Goal: Information Seeking & Learning: Learn about a topic

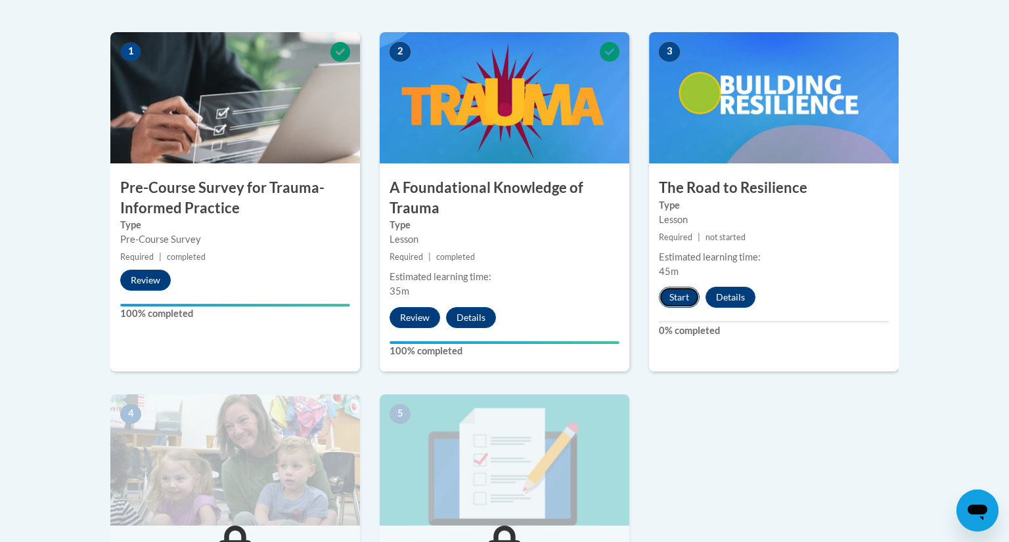
click at [681, 288] on button "Start" at bounding box center [679, 297] width 41 height 21
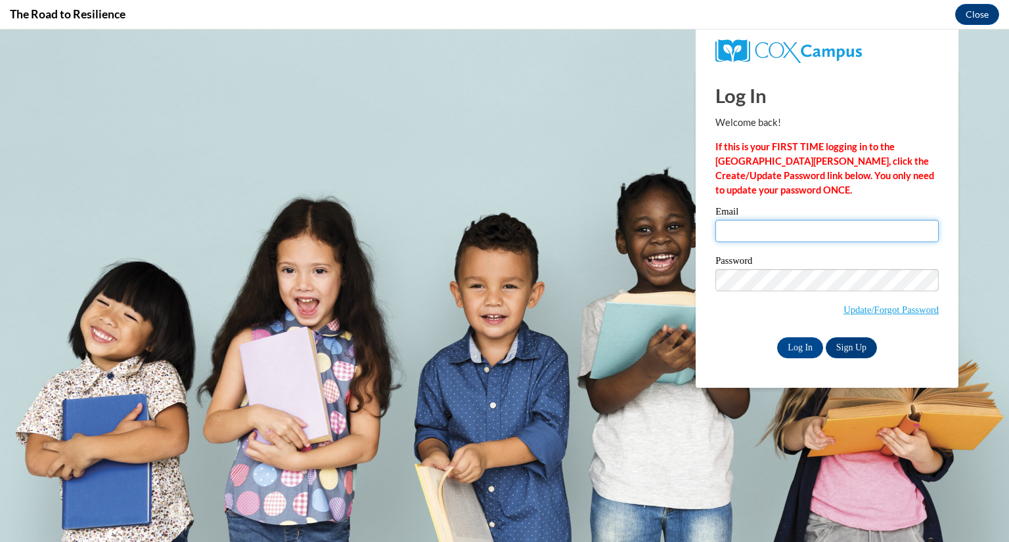
click at [742, 235] on input "Email" at bounding box center [826, 231] width 223 height 22
type input "[EMAIL_ADDRESS][DOMAIN_NAME]"
click at [717, 315] on span "Update/Forgot Password" at bounding box center [826, 296] width 223 height 55
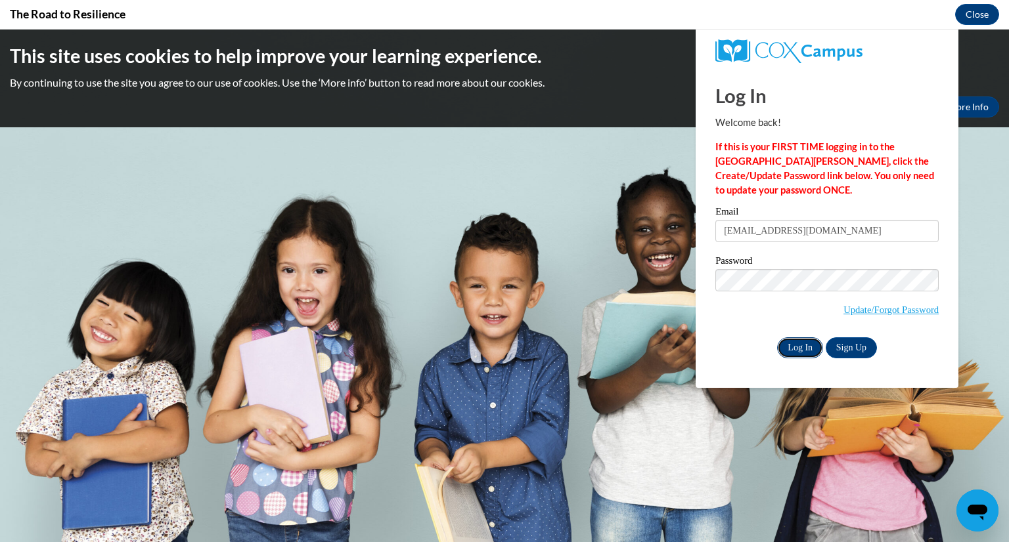
click at [805, 354] on input "Log In" at bounding box center [800, 348] width 46 height 21
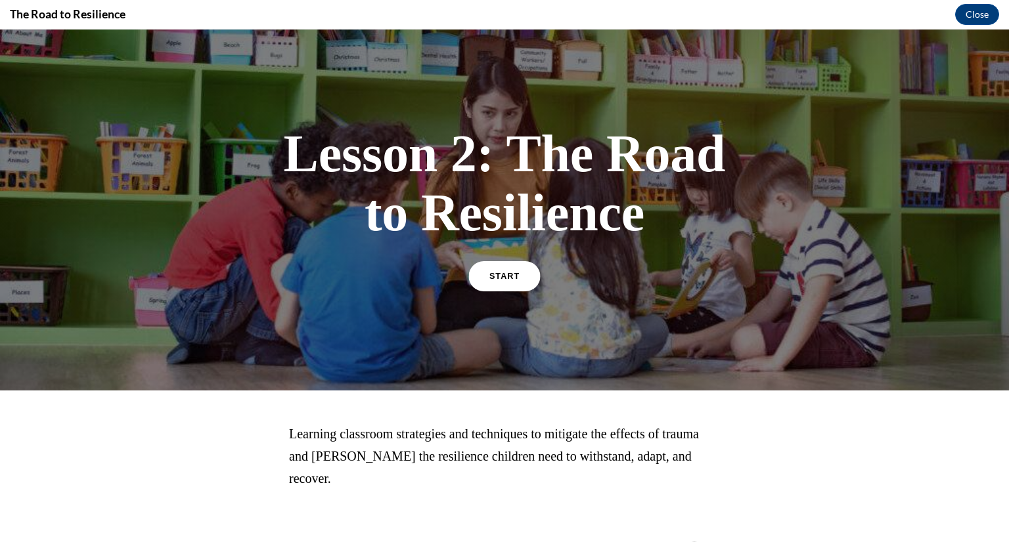
click at [502, 282] on link "START" at bounding box center [504, 276] width 72 height 30
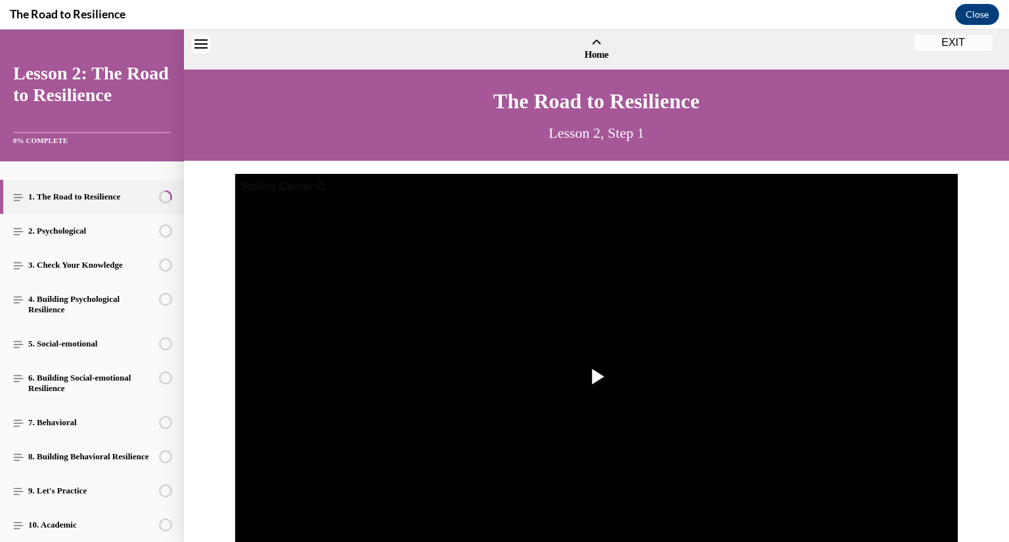
scroll to position [39, 0]
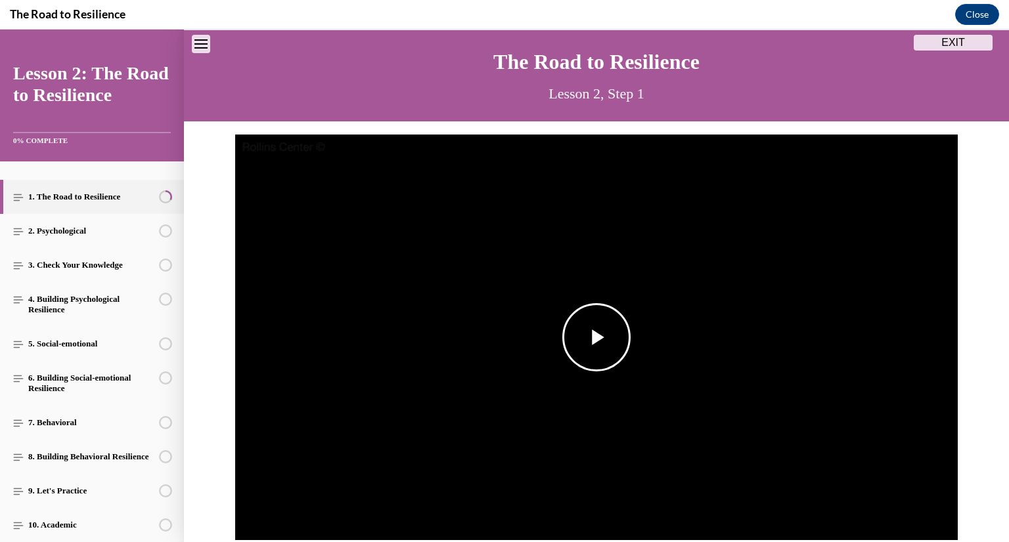
click at [596, 338] on span "Video player" at bounding box center [596, 338] width 0 height 0
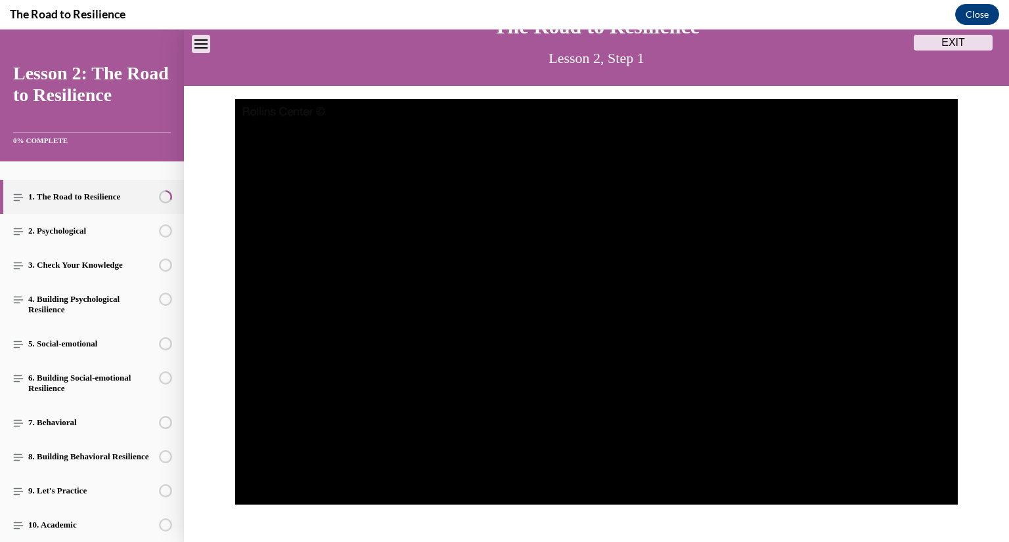
scroll to position [81, 0]
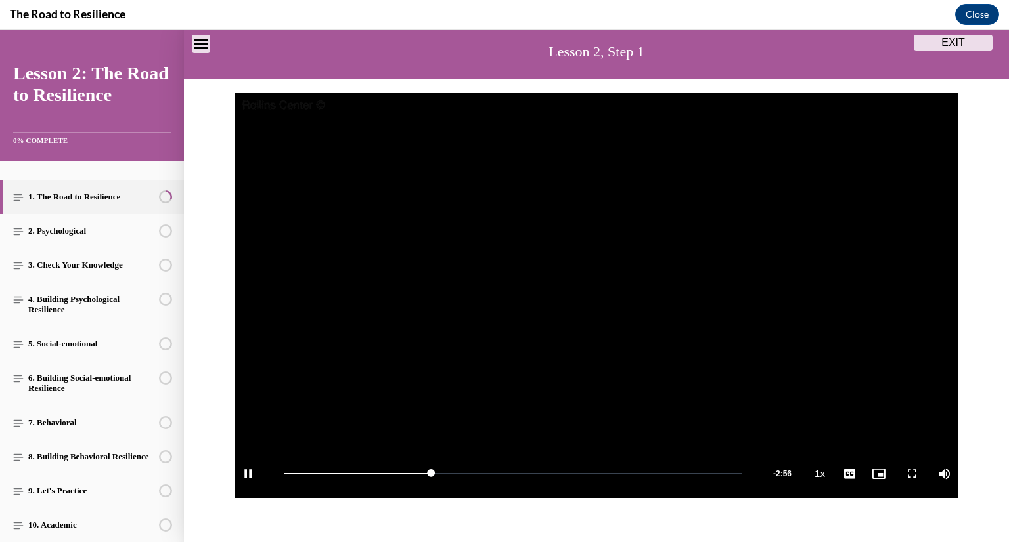
click at [252, 474] on span "Video player" at bounding box center [248, 474] width 26 height 0
click at [596, 296] on span "Video player" at bounding box center [596, 296] width 0 height 0
click at [245, 474] on span "Video player" at bounding box center [248, 474] width 26 height 0
click at [596, 296] on span "Video player" at bounding box center [596, 296] width 0 height 0
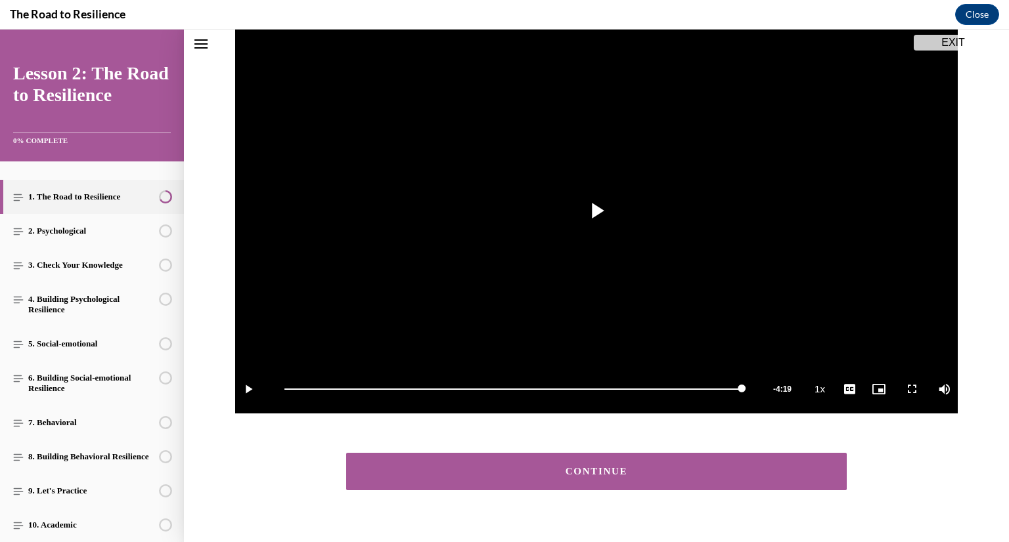
scroll to position [190, 0]
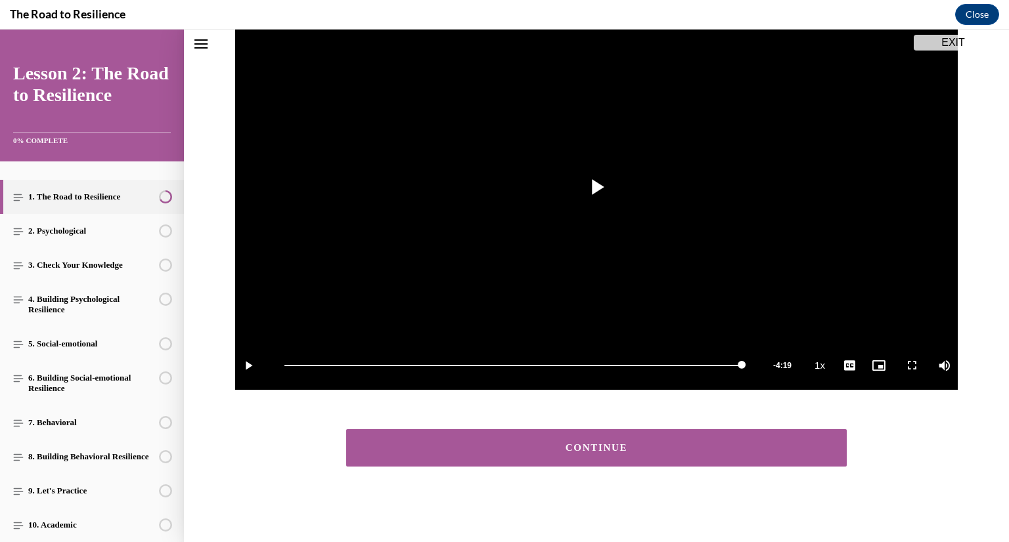
click at [723, 451] on div "CONTINUE" at bounding box center [596, 448] width 460 height 10
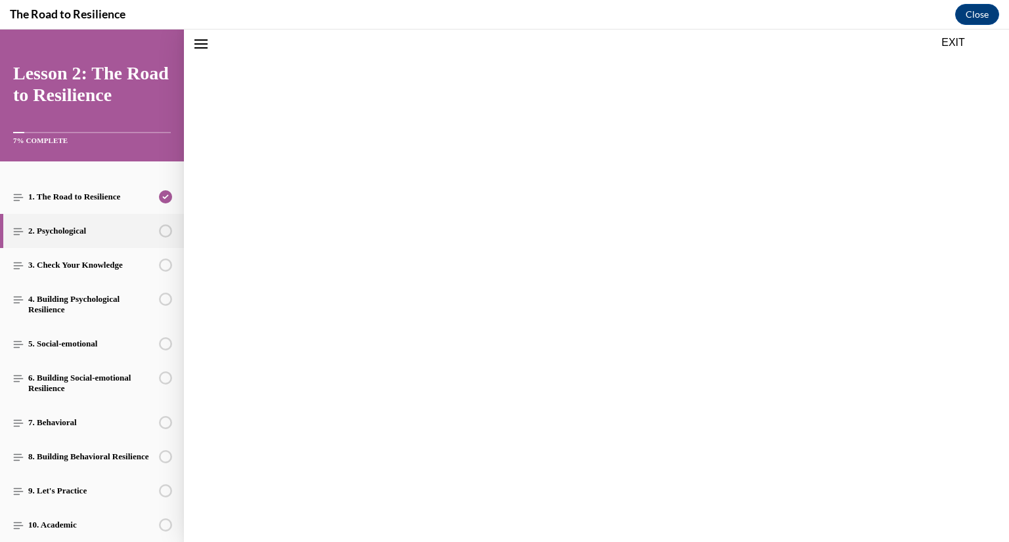
scroll to position [41, 0]
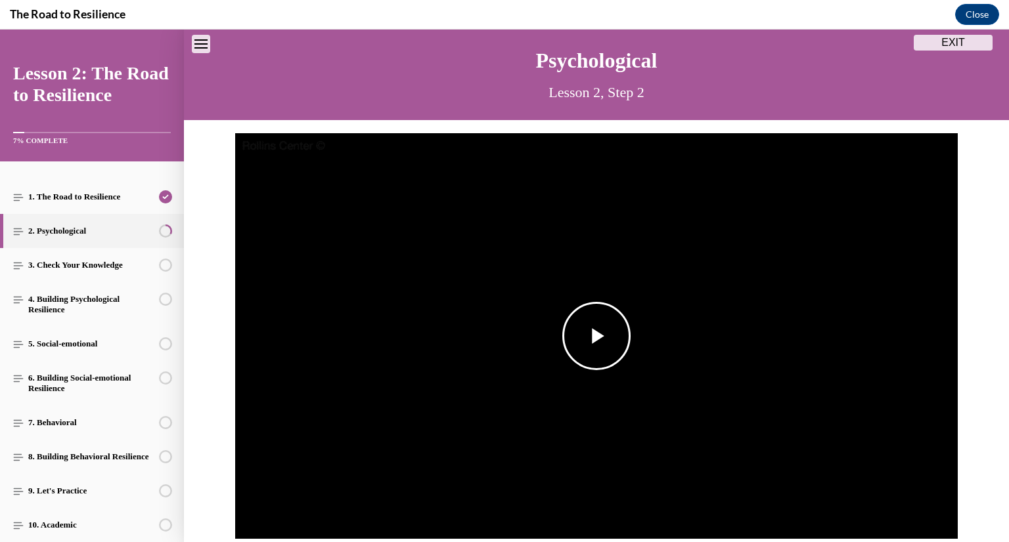
click at [596, 336] on span "Video player" at bounding box center [596, 336] width 0 height 0
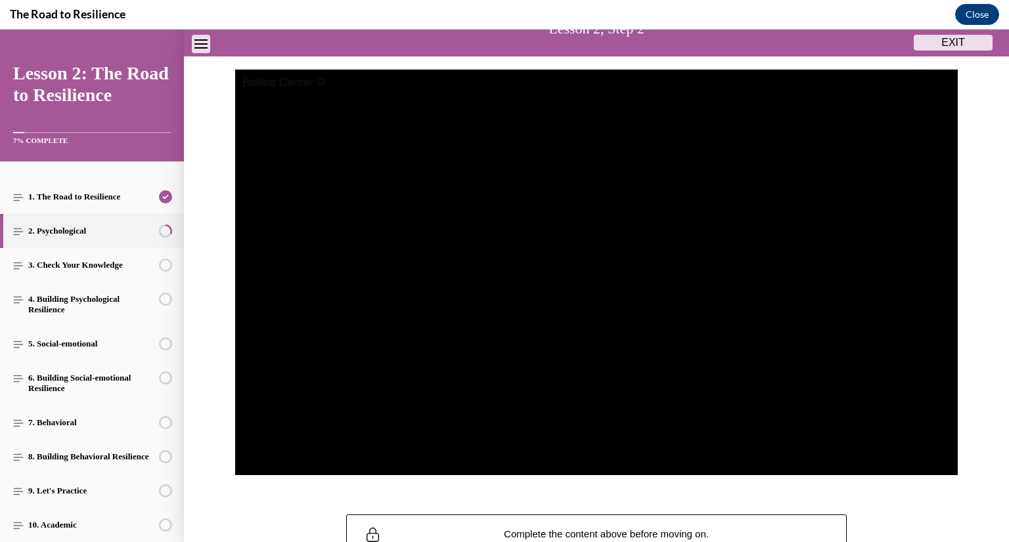
scroll to position [104, 0]
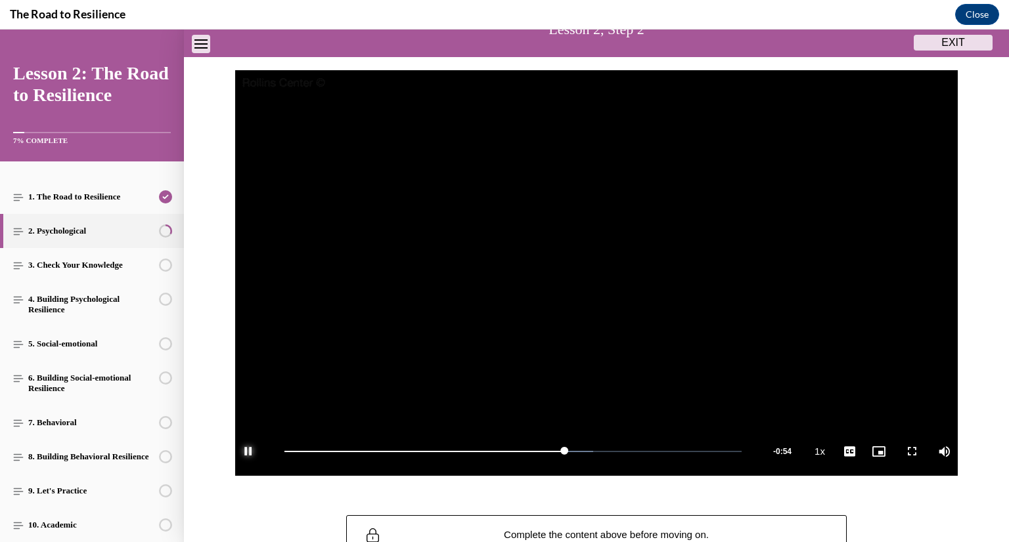
click at [249, 452] on span "Video player" at bounding box center [248, 452] width 26 height 0
click at [596, 273] on span "Video player" at bounding box center [596, 273] width 0 height 0
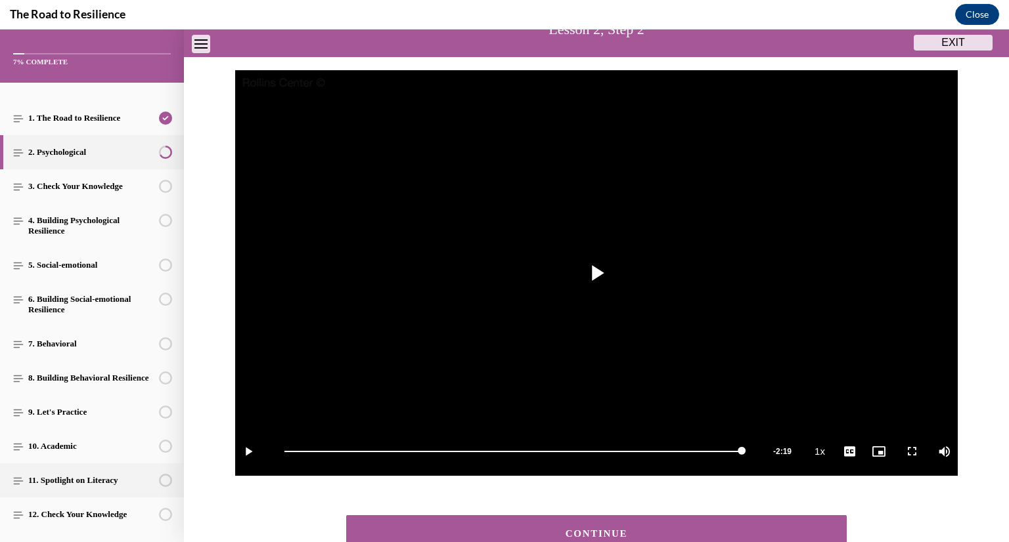
scroll to position [82, 0]
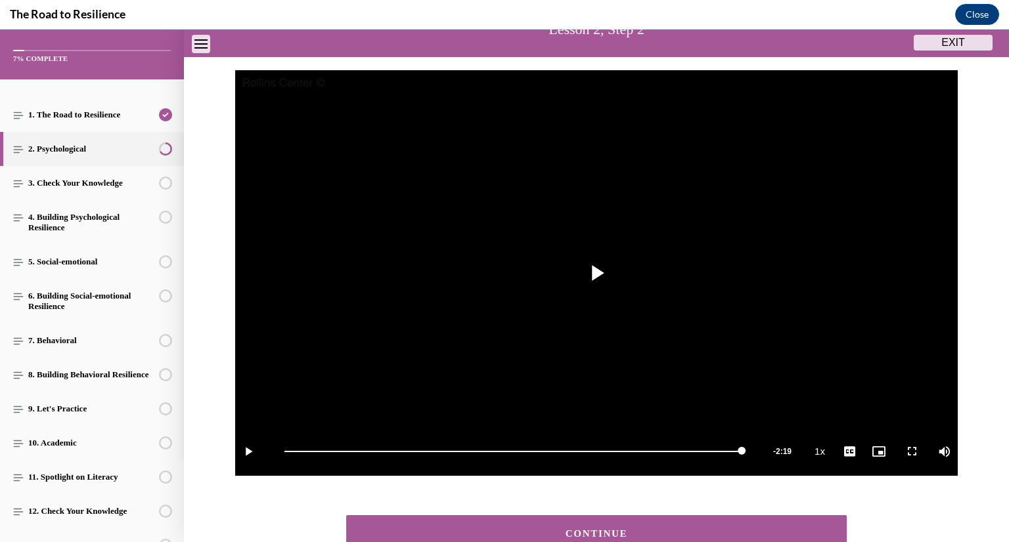
click at [594, 529] on div "CONTINUE" at bounding box center [596, 534] width 460 height 10
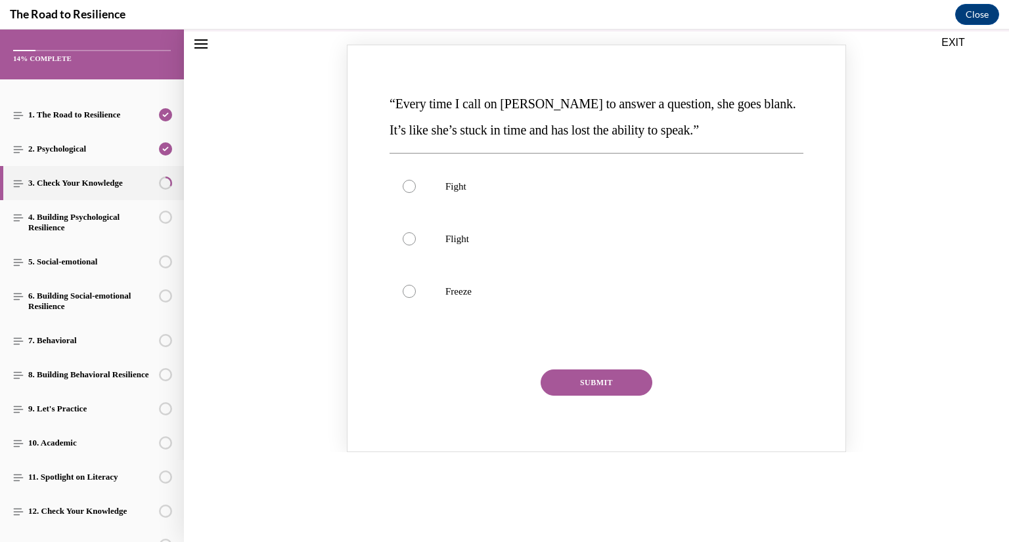
scroll to position [169, 0]
click at [411, 293] on div "Knowledge check: Multiple choice" at bounding box center [409, 290] width 13 height 13
click at [411, 293] on input "Freeze" at bounding box center [409, 290] width 13 height 13
radio input "true"
click at [577, 390] on button "SUBMIT" at bounding box center [596, 382] width 112 height 26
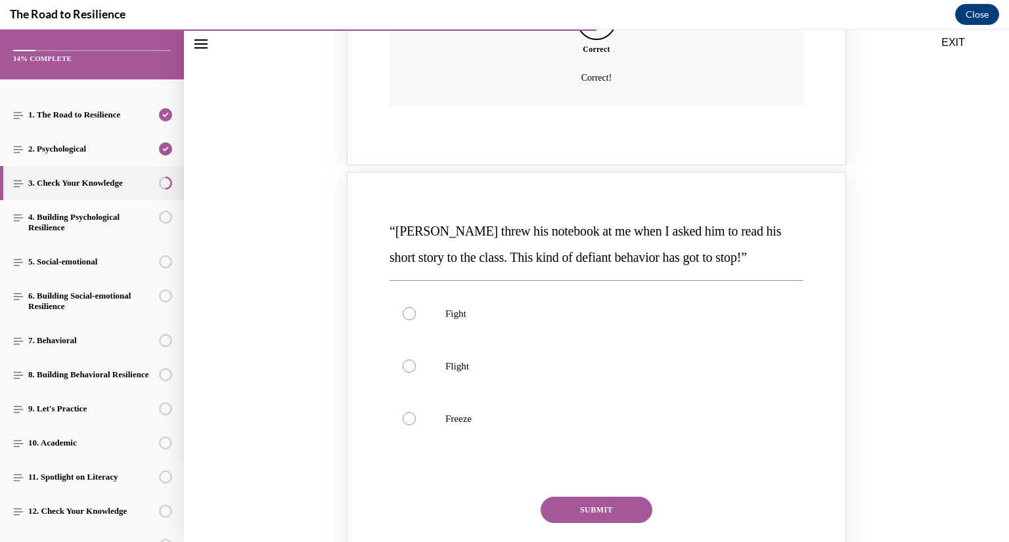
scroll to position [575, 0]
click at [407, 313] on div "Knowledge check: Multiple choice" at bounding box center [409, 312] width 13 height 13
click at [407, 313] on input "Fight" at bounding box center [409, 312] width 13 height 13
radio input "true"
click at [571, 518] on button "SUBMIT" at bounding box center [596, 509] width 112 height 26
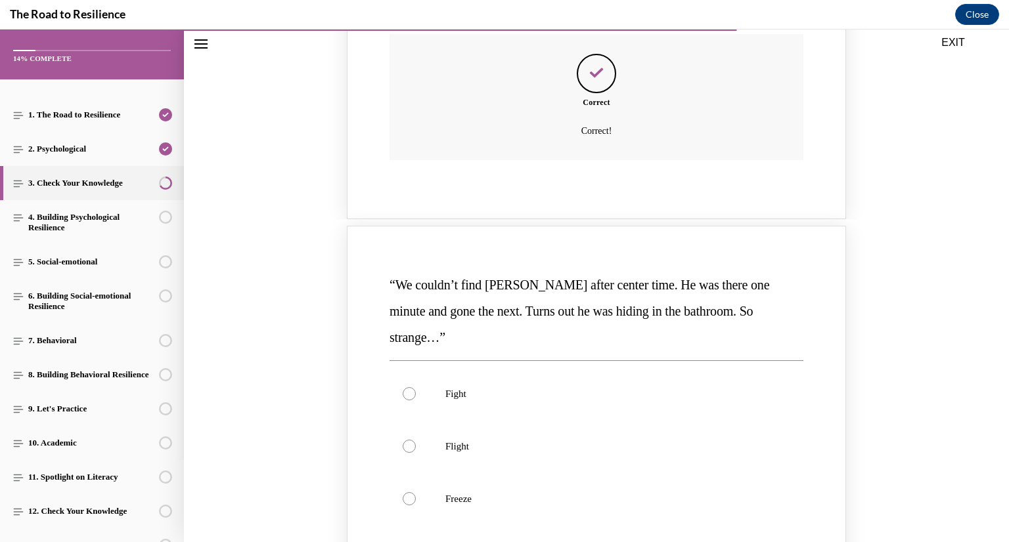
scroll to position [1074, 0]
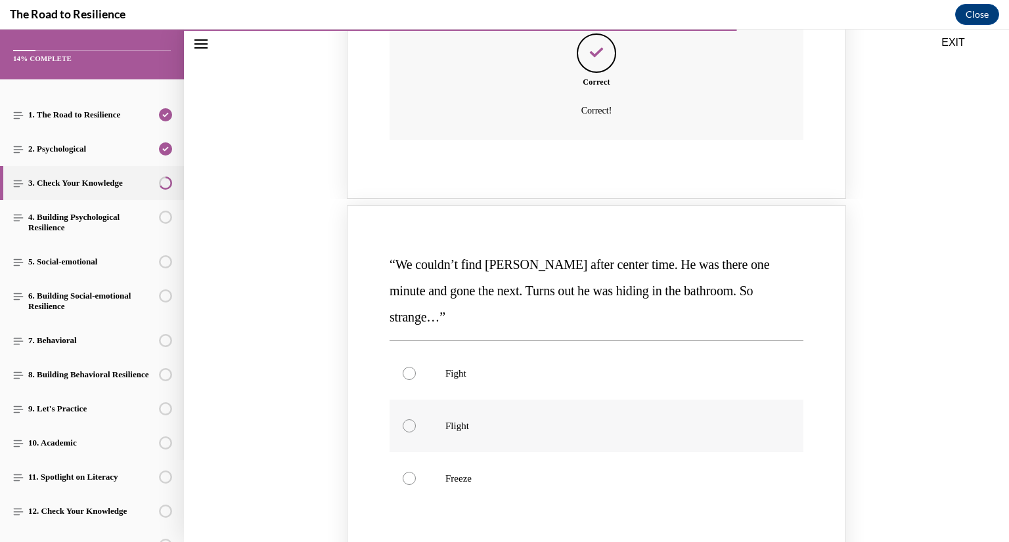
click at [408, 420] on div "Knowledge check: Multiple choice" at bounding box center [409, 426] width 13 height 13
click at [408, 420] on input "Flight" at bounding box center [409, 426] width 13 height 13
radio input "true"
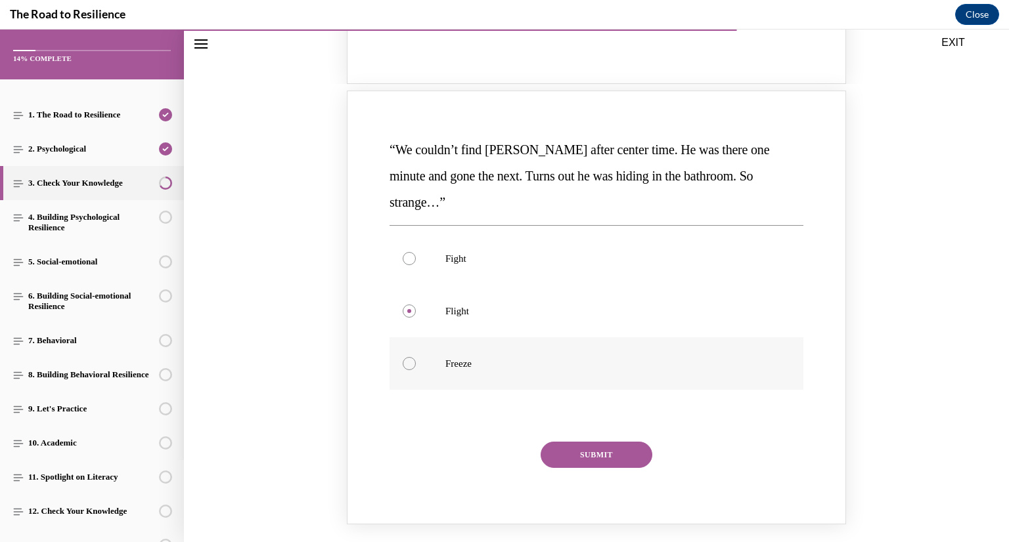
scroll to position [1214, 0]
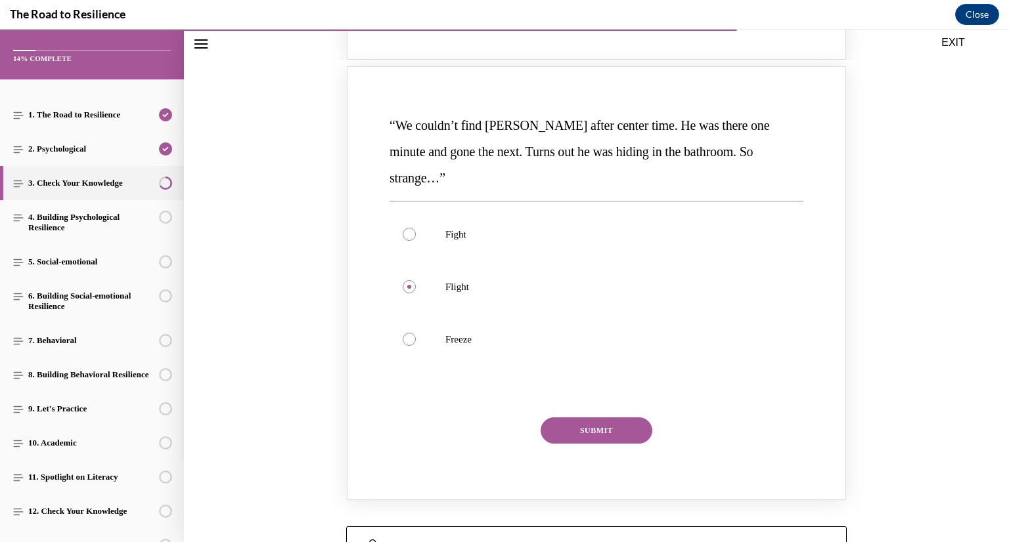
click at [606, 418] on button "SUBMIT" at bounding box center [596, 431] width 112 height 26
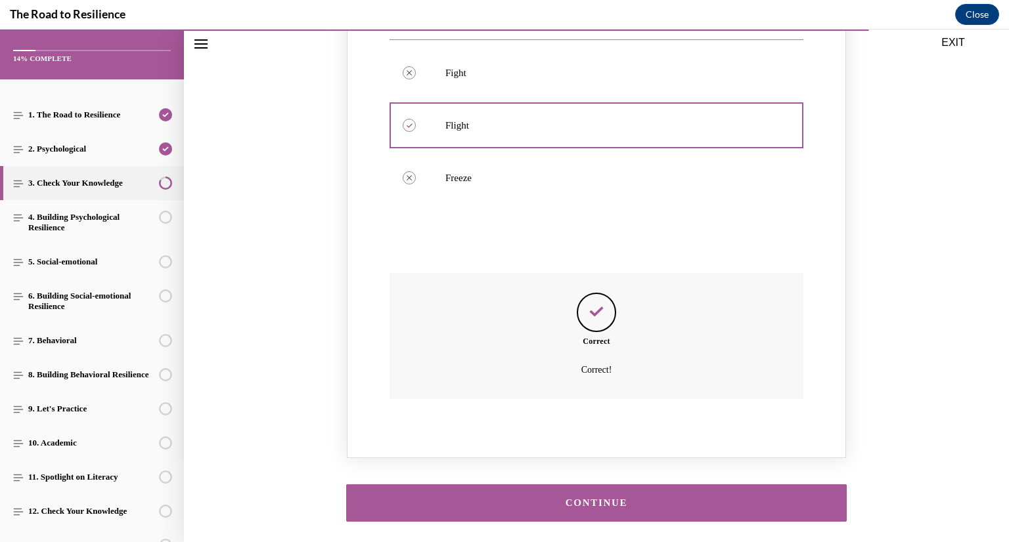
scroll to position [1403, 0]
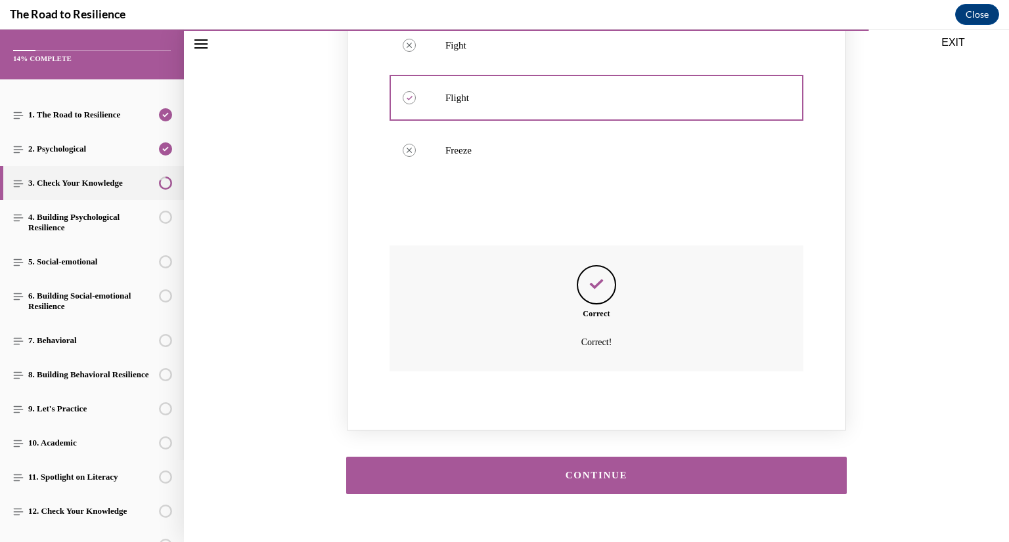
click at [615, 471] on div "CONTINUE" at bounding box center [596, 476] width 460 height 10
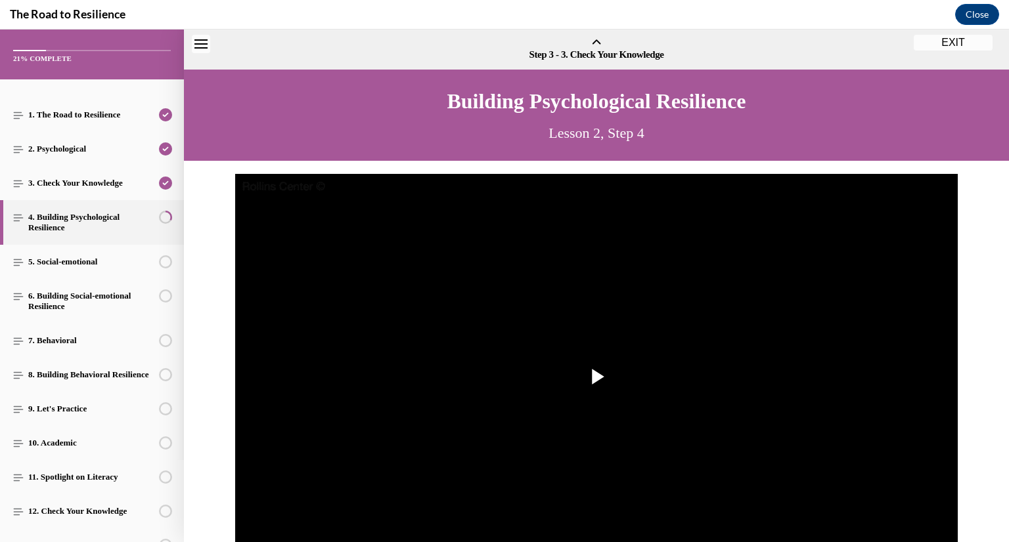
scroll to position [41, 0]
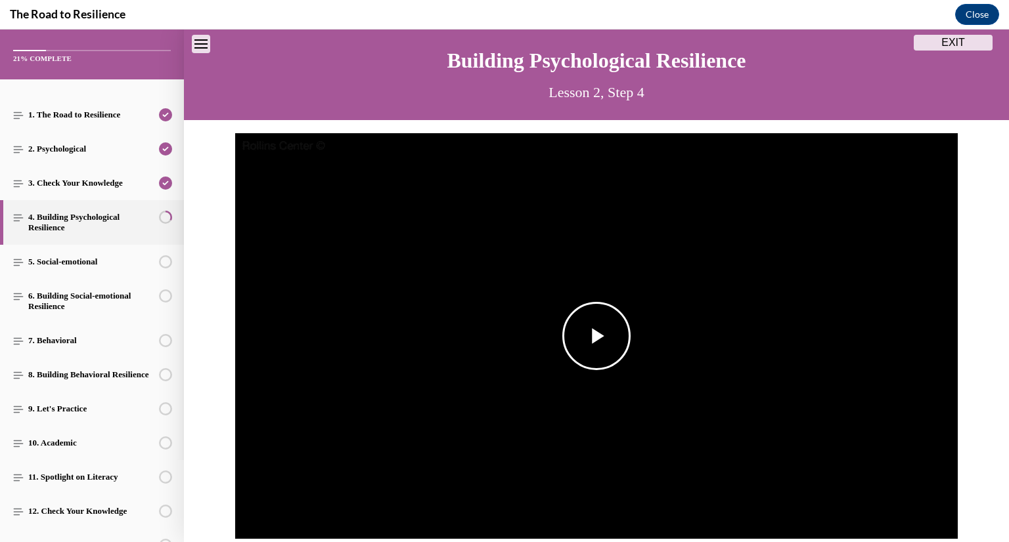
click at [596, 336] on span "Video player" at bounding box center [596, 336] width 0 height 0
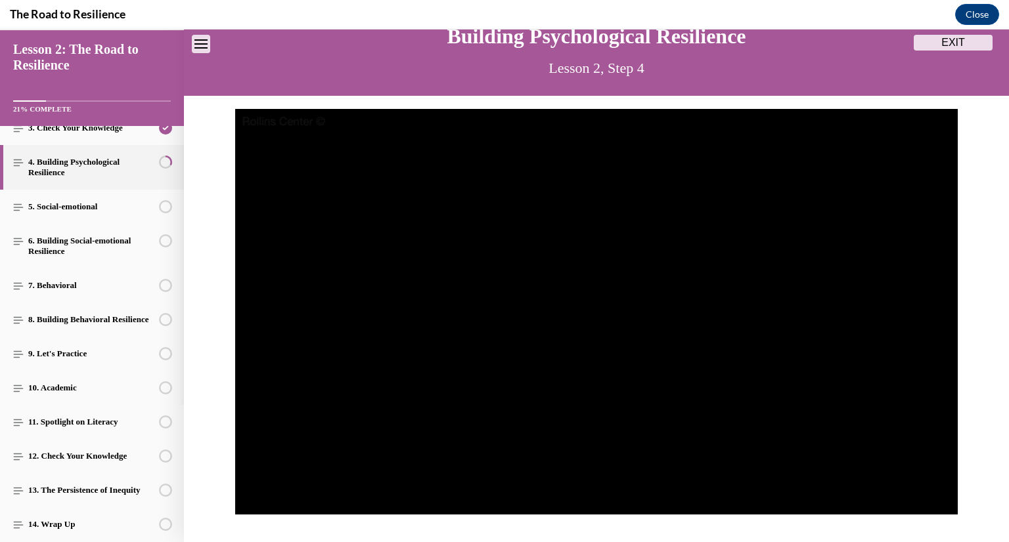
scroll to position [68, 0]
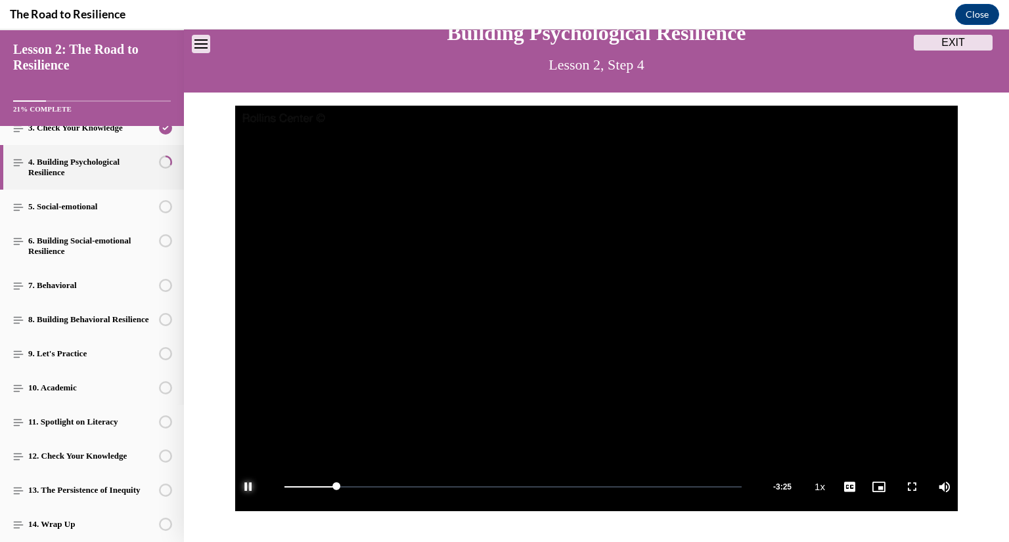
click at [251, 487] on span "Video player" at bounding box center [248, 487] width 26 height 0
click at [596, 309] on span "Video player" at bounding box center [596, 309] width 0 height 0
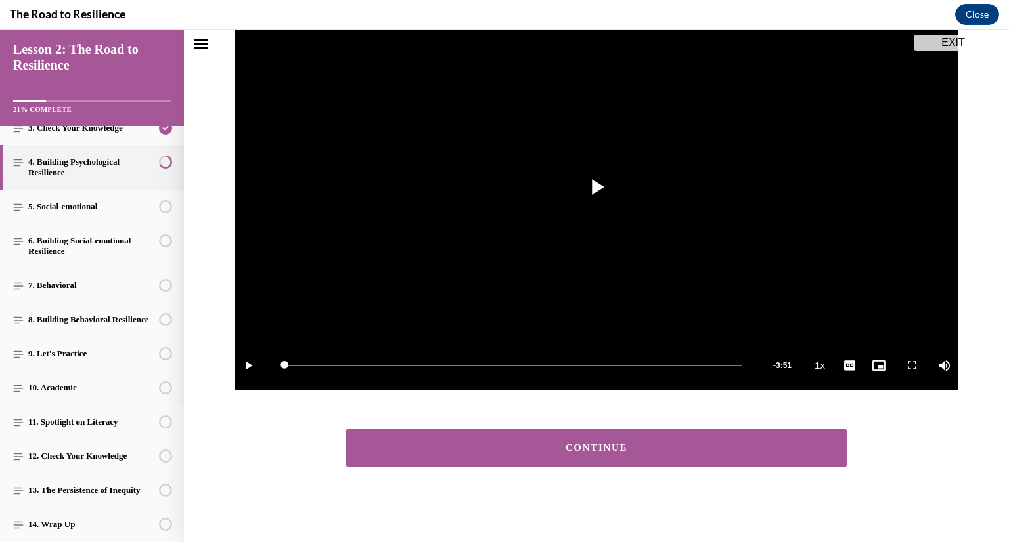
click at [526, 452] on div "CONTINUE" at bounding box center [596, 448] width 460 height 10
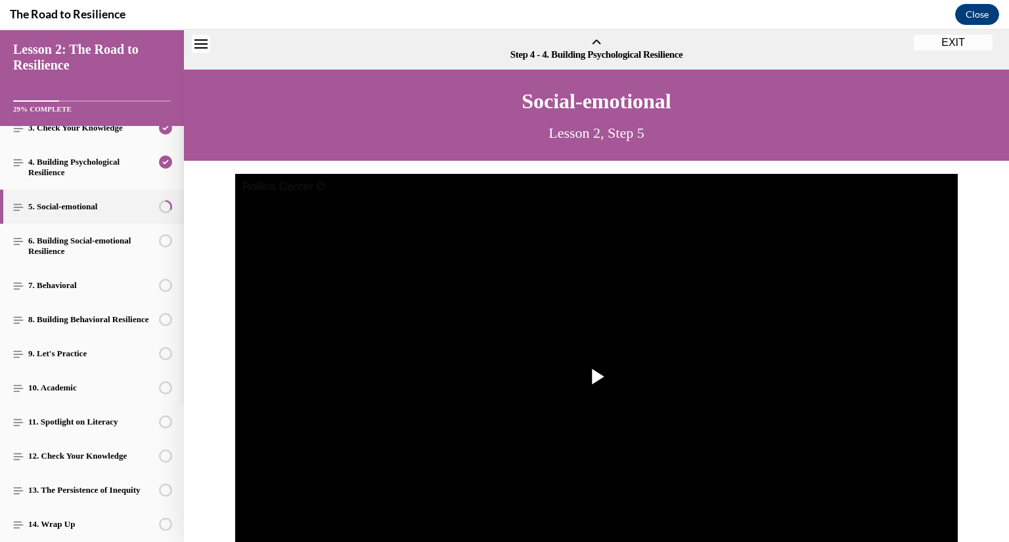
scroll to position [41, 0]
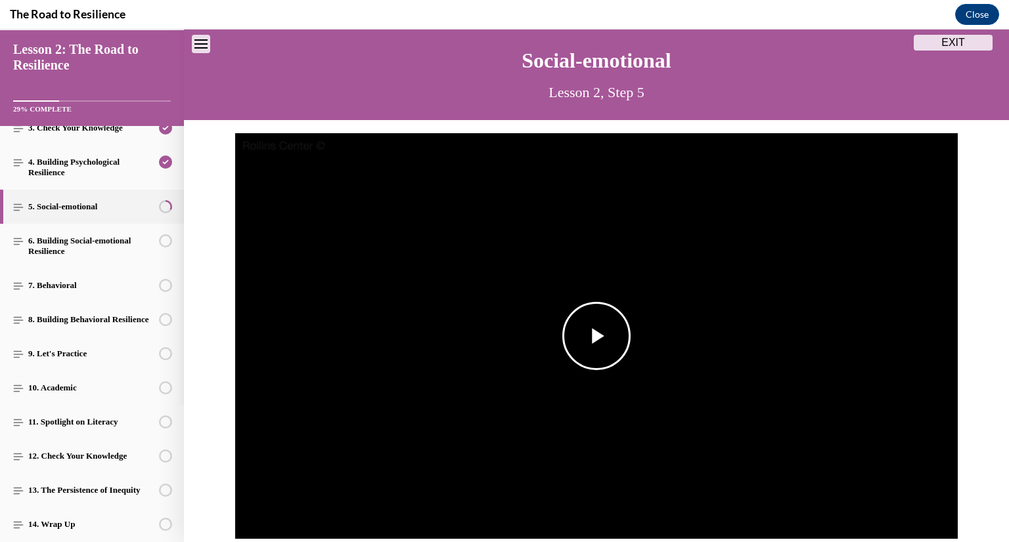
click at [596, 336] on span "Video player" at bounding box center [596, 336] width 0 height 0
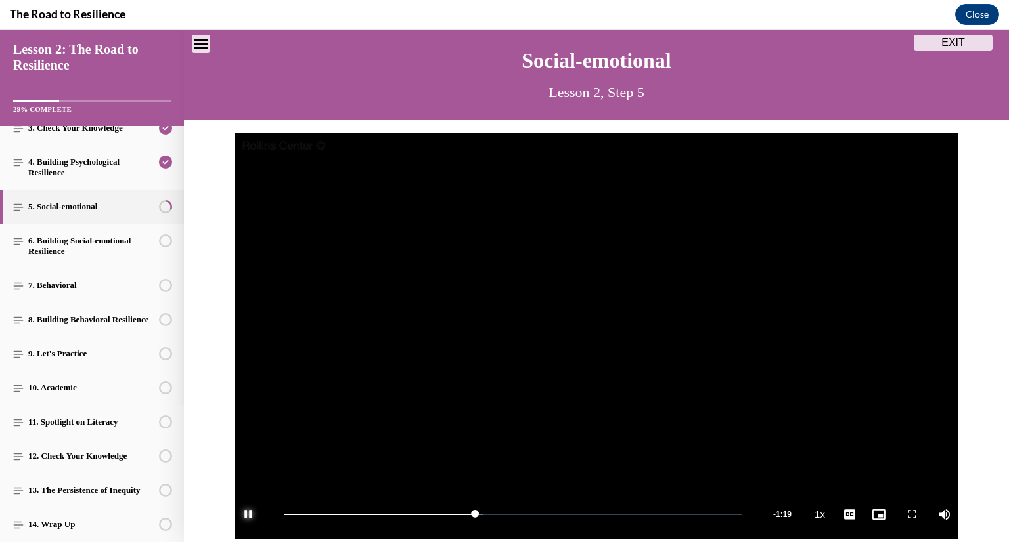
click at [245, 515] on span "Video player" at bounding box center [248, 515] width 26 height 0
click at [458, 514] on div "0:51" at bounding box center [458, 514] width 1 height 1
click at [596, 336] on span "Video player" at bounding box center [596, 336] width 0 height 0
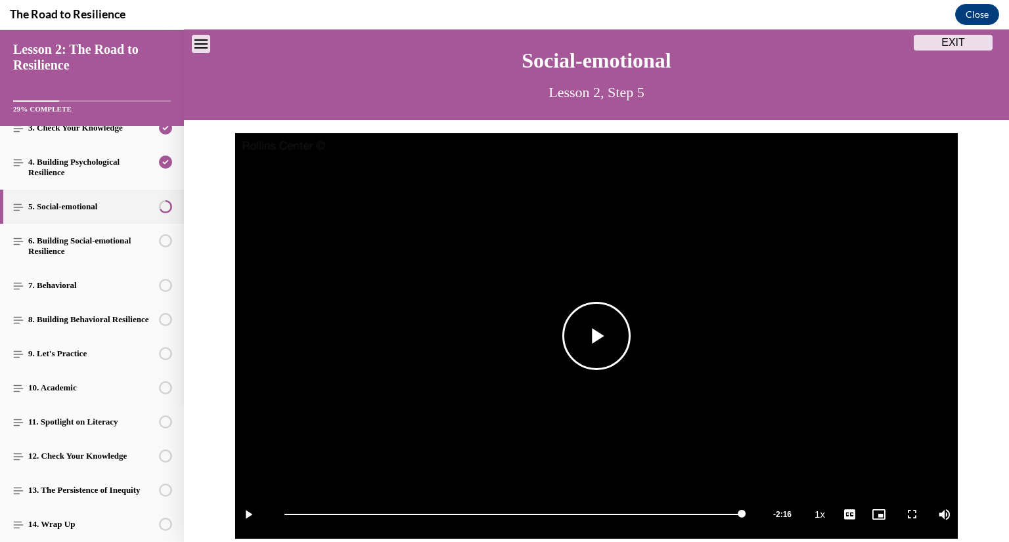
scroll to position [190, 0]
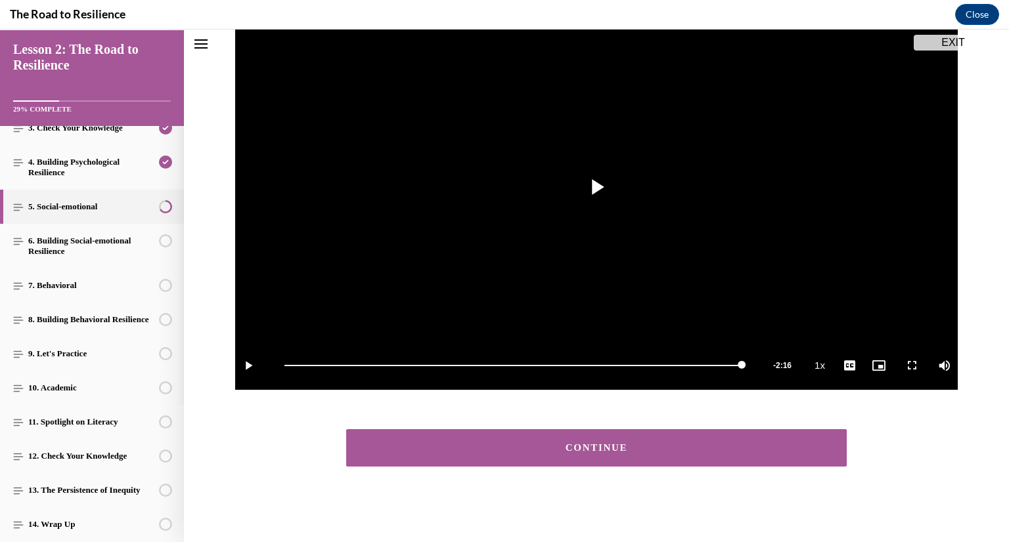
click at [520, 457] on button "CONTINUE" at bounding box center [596, 448] width 500 height 37
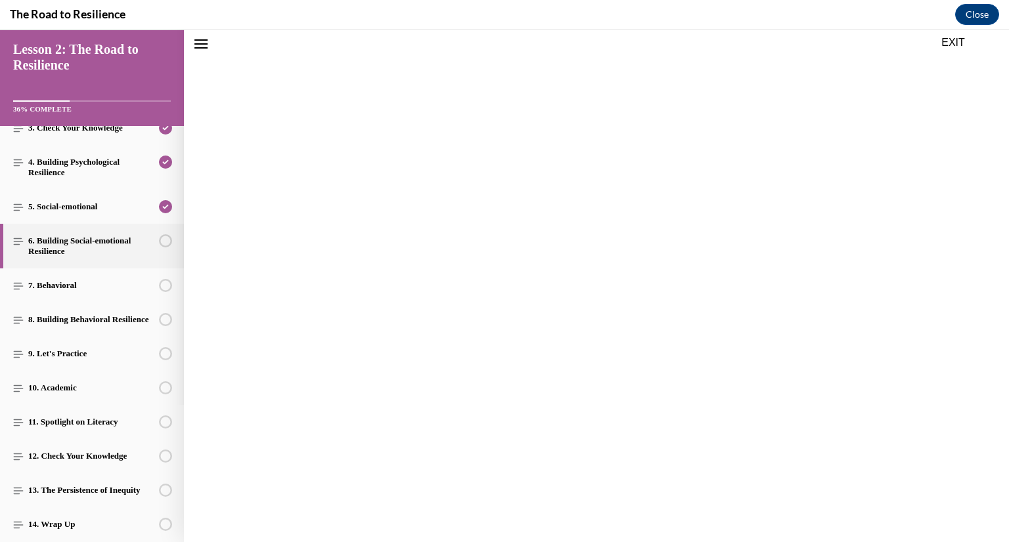
scroll to position [41, 0]
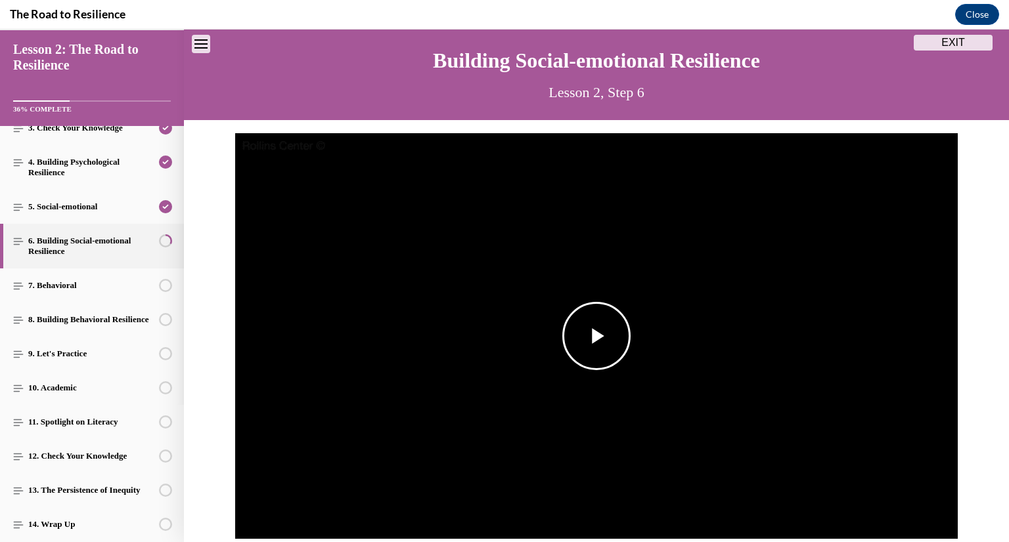
click at [596, 336] on span "Video player" at bounding box center [596, 336] width 0 height 0
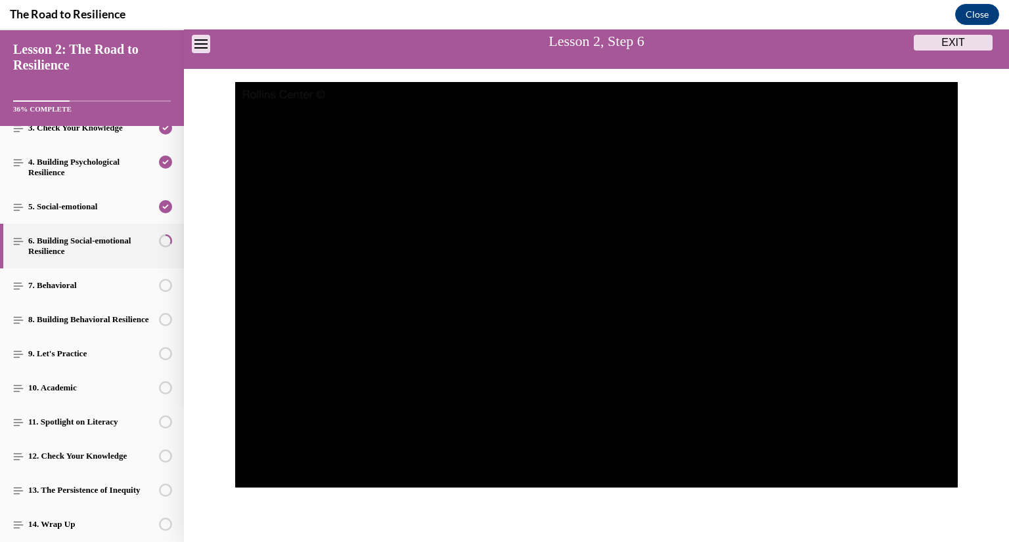
scroll to position [101, 0]
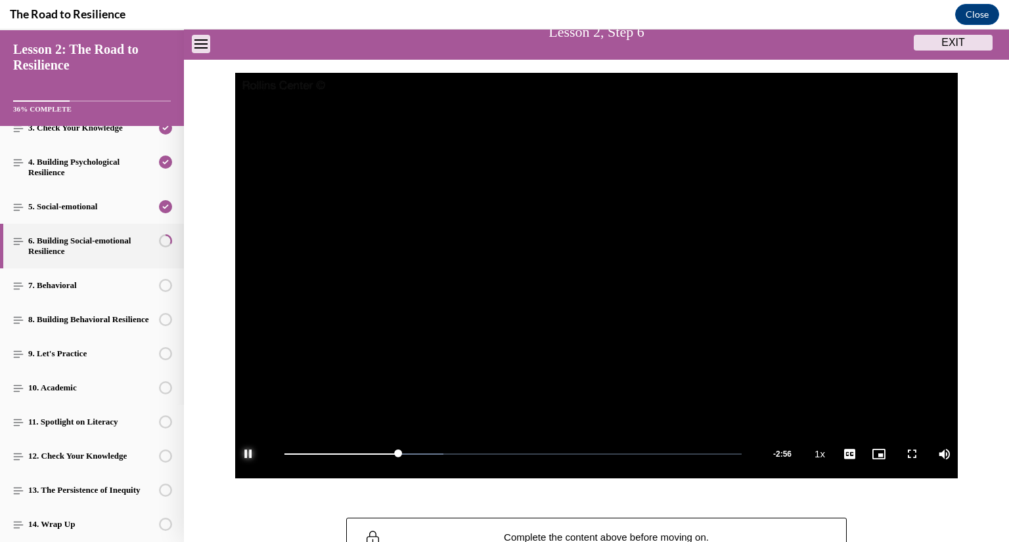
click at [244, 454] on span "Video player" at bounding box center [248, 454] width 26 height 0
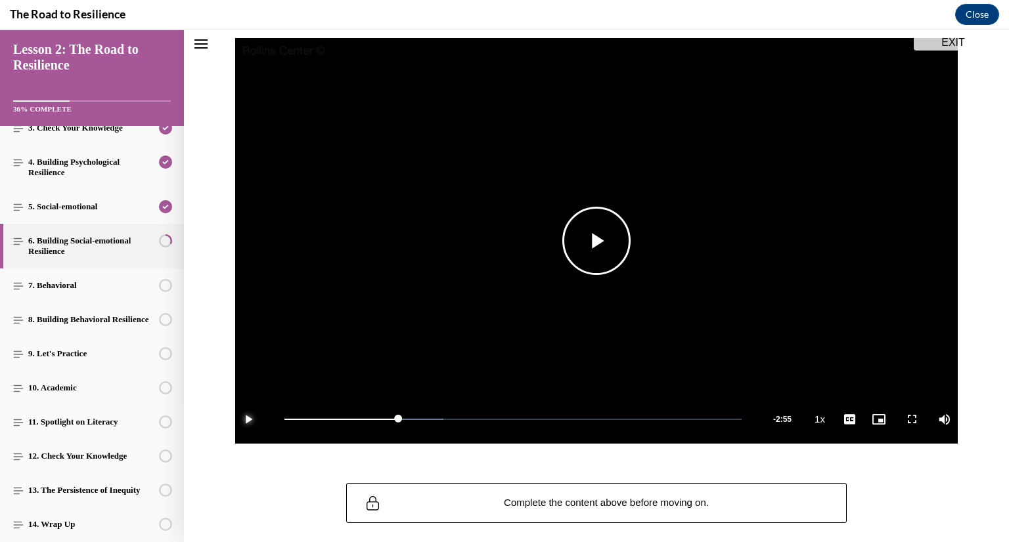
scroll to position [137, 0]
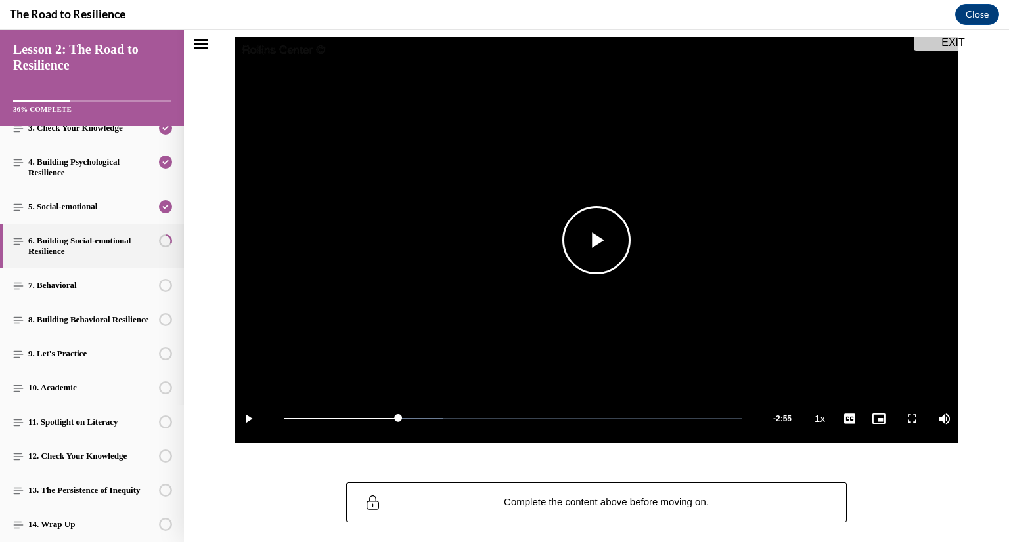
click at [596, 240] on span "Video player" at bounding box center [596, 240] width 0 height 0
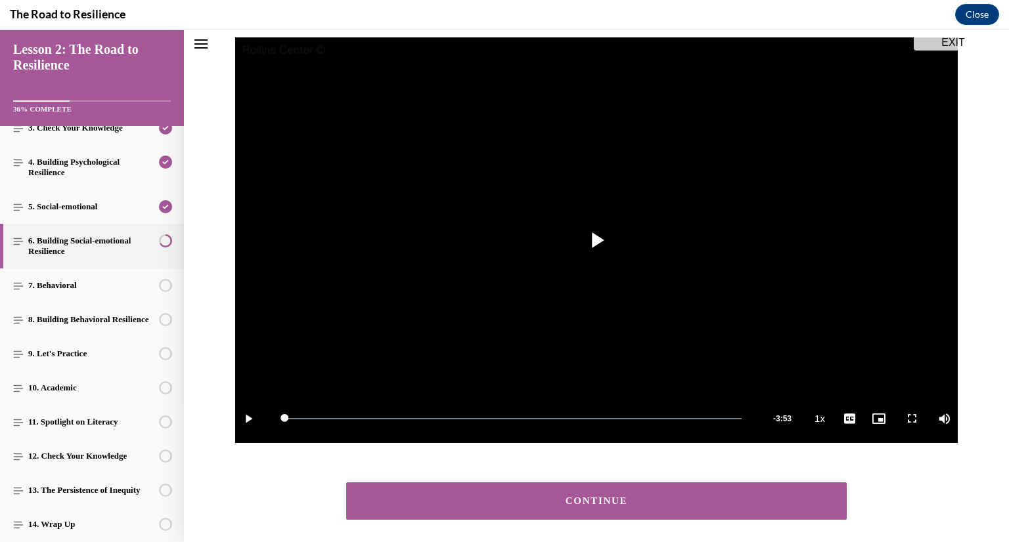
click at [802, 502] on div "CONTINUE" at bounding box center [596, 501] width 460 height 10
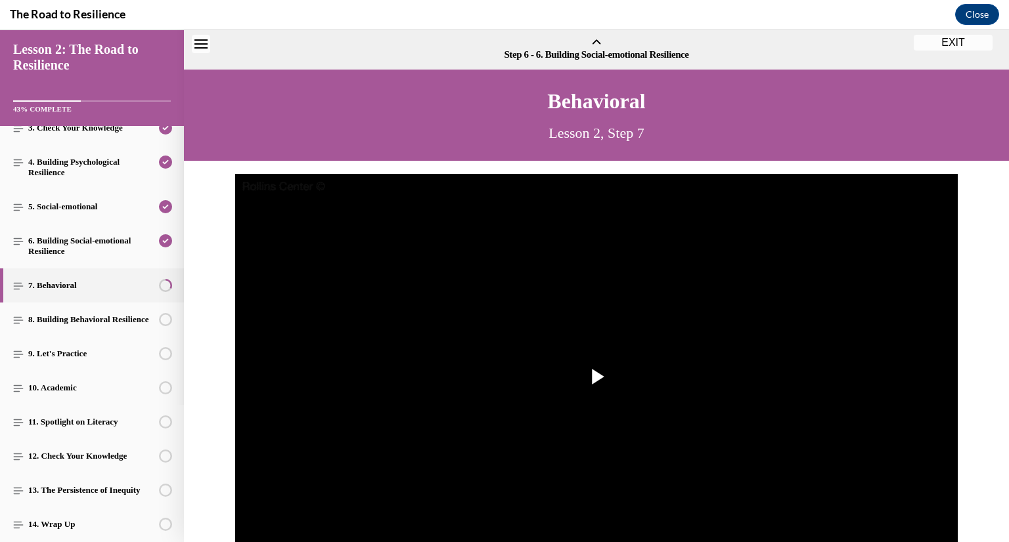
scroll to position [41, 0]
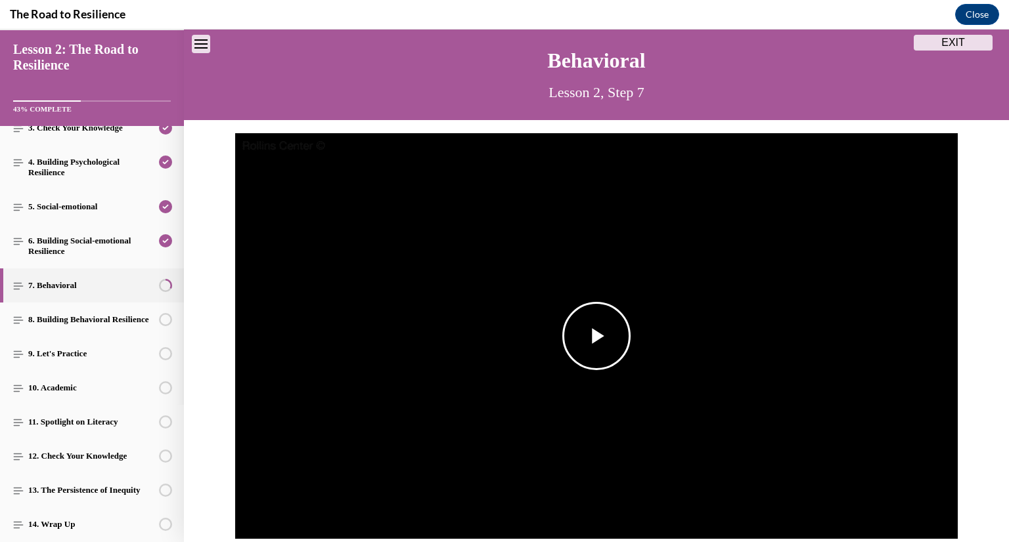
click at [596, 336] on span "Video player" at bounding box center [596, 336] width 0 height 0
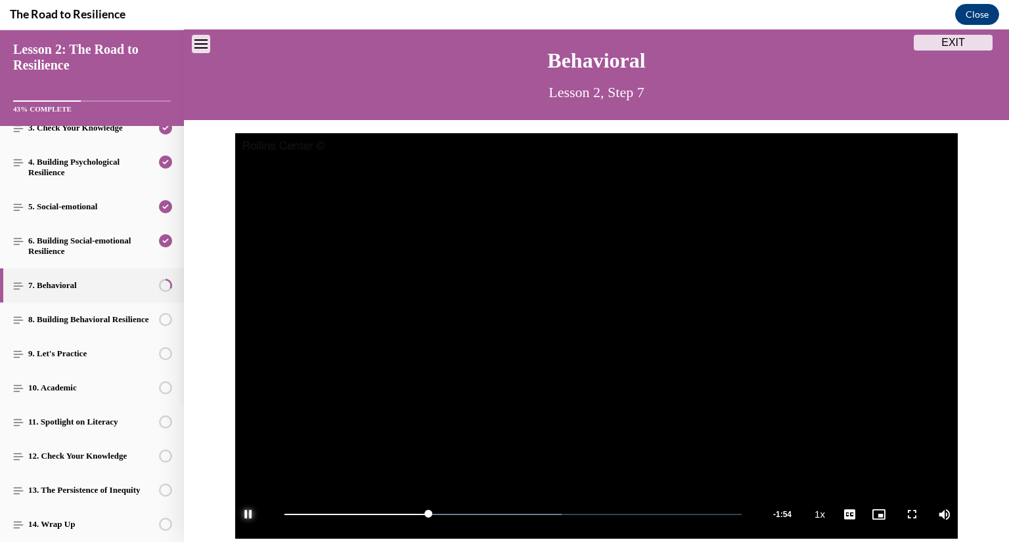
click at [245, 515] on span "Video player" at bounding box center [248, 515] width 26 height 0
click at [596, 336] on span "Video player" at bounding box center [596, 336] width 0 height 0
click at [248, 515] on span "Video player" at bounding box center [248, 515] width 26 height 0
click at [596, 336] on span "Video player" at bounding box center [596, 336] width 0 height 0
click at [250, 515] on span "Video player" at bounding box center [248, 515] width 26 height 0
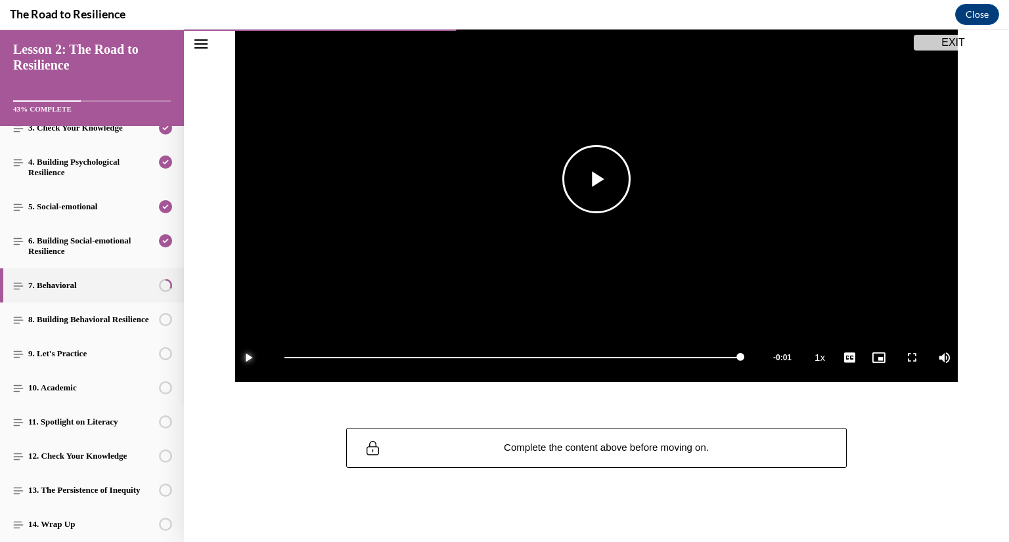
scroll to position [205, 0]
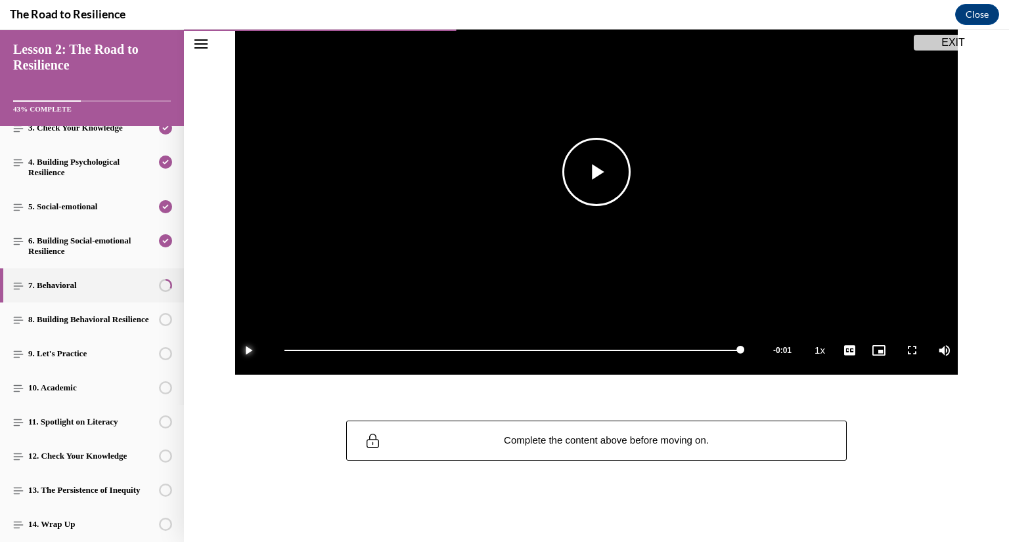
click at [246, 351] on span "Video player" at bounding box center [248, 351] width 26 height 0
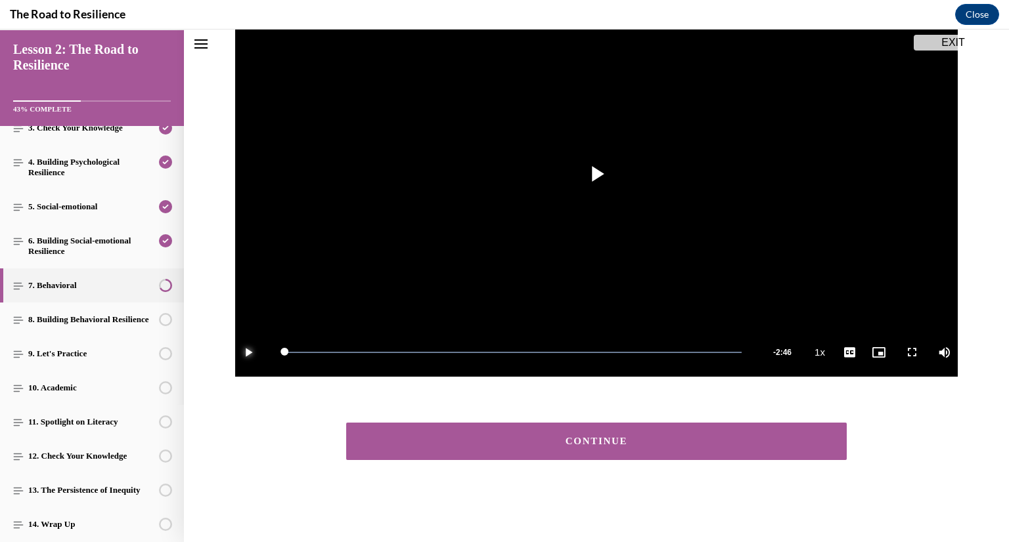
scroll to position [203, 0]
click at [467, 441] on div "CONTINUE" at bounding box center [596, 442] width 460 height 10
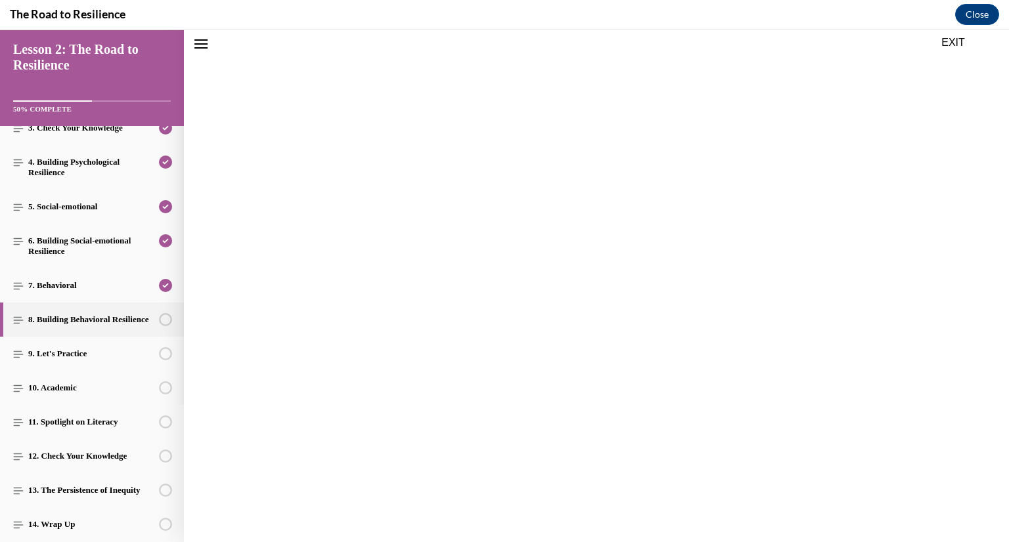
scroll to position [41, 0]
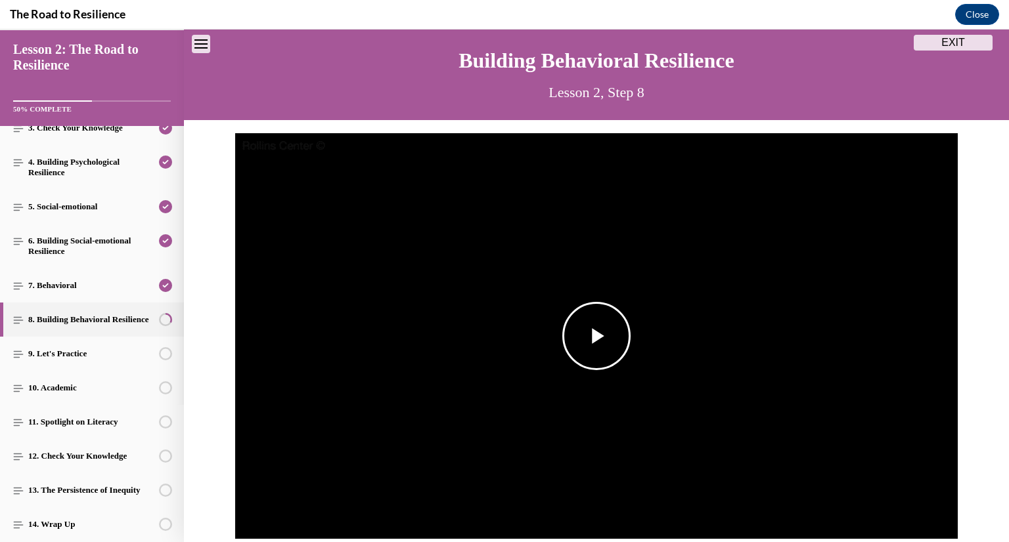
click at [596, 336] on span "Video player" at bounding box center [596, 336] width 0 height 0
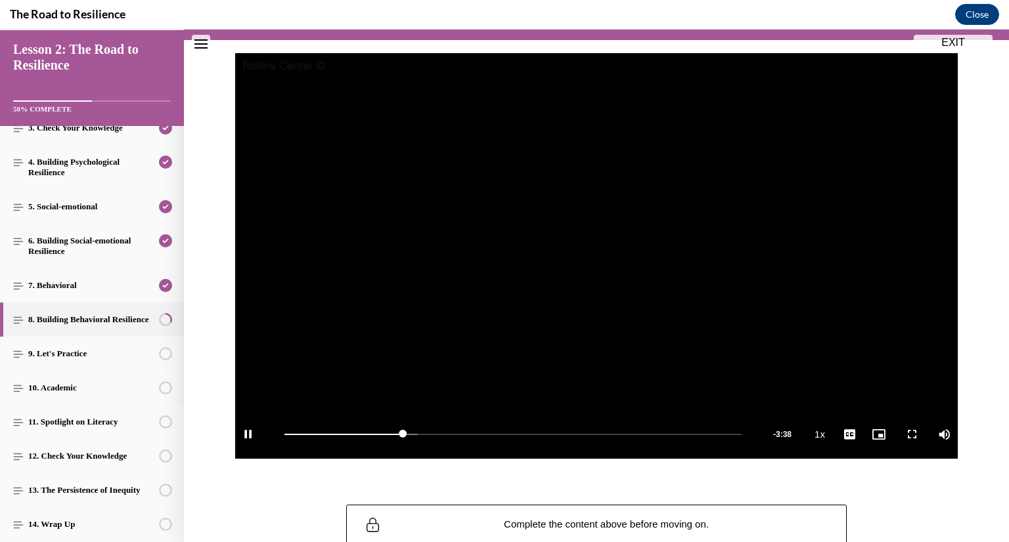
scroll to position [142, 0]
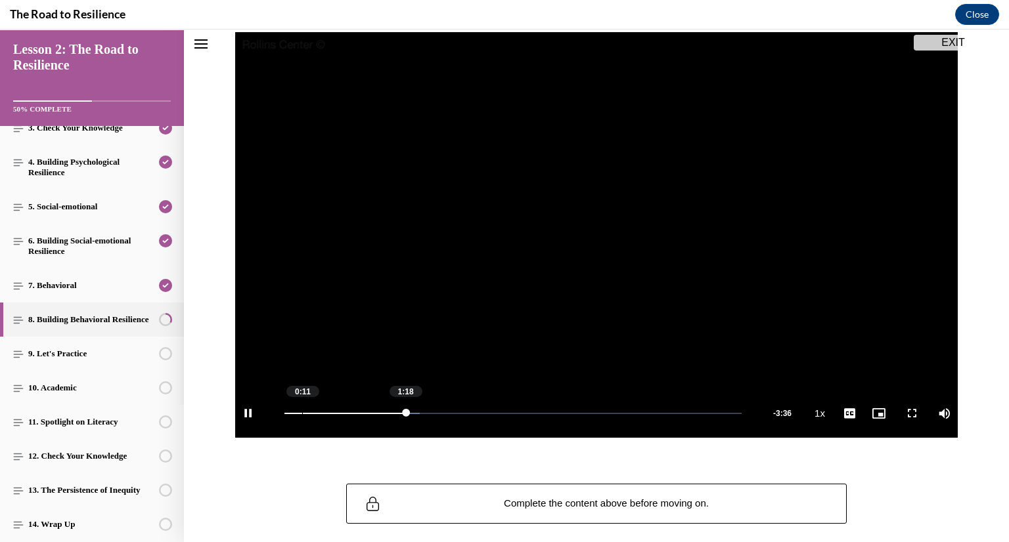
click at [301, 412] on div "Loaded : 29.62% 0:11 1:18" at bounding box center [513, 413] width 470 height 49
click at [250, 414] on span "Video player" at bounding box center [248, 414] width 26 height 0
click at [596, 235] on span "Video player" at bounding box center [596, 235] width 0 height 0
click at [420, 413] on div "1:27" at bounding box center [420, 413] width 1 height 1
click at [596, 235] on span "Video player" at bounding box center [596, 235] width 0 height 0
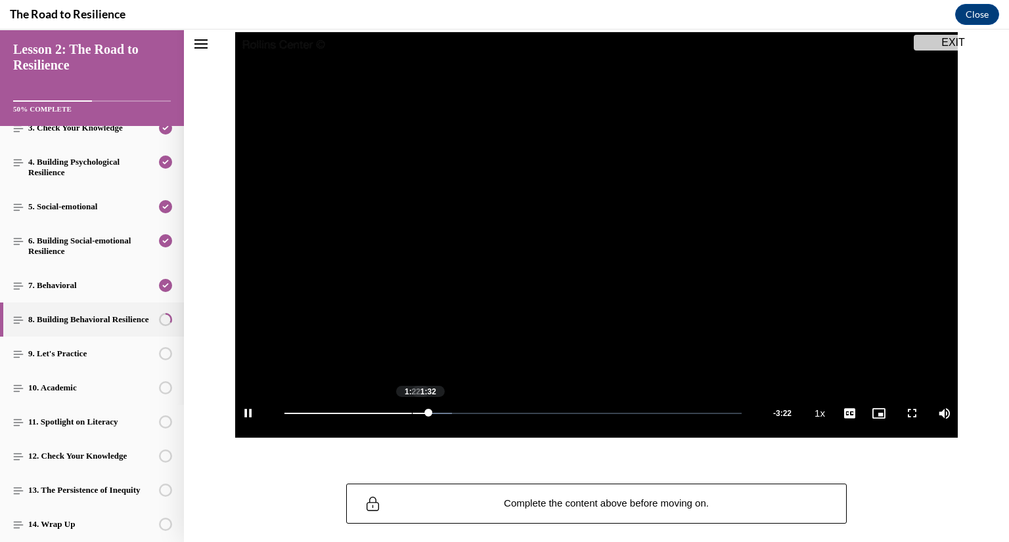
click at [412, 413] on div "1:22" at bounding box center [412, 413] width 1 height 1
click at [428, 414] on div "Loaded : 48.40% 1:33 1:52" at bounding box center [513, 413] width 470 height 49
click at [420, 412] on div "Loaded : 48.40% 1:27 1:42" at bounding box center [513, 413] width 470 height 49
click at [408, 411] on div "Loaded : 48.40% 1:20 1:35" at bounding box center [513, 413] width 470 height 49
click at [253, 414] on span "Video player" at bounding box center [248, 414] width 26 height 0
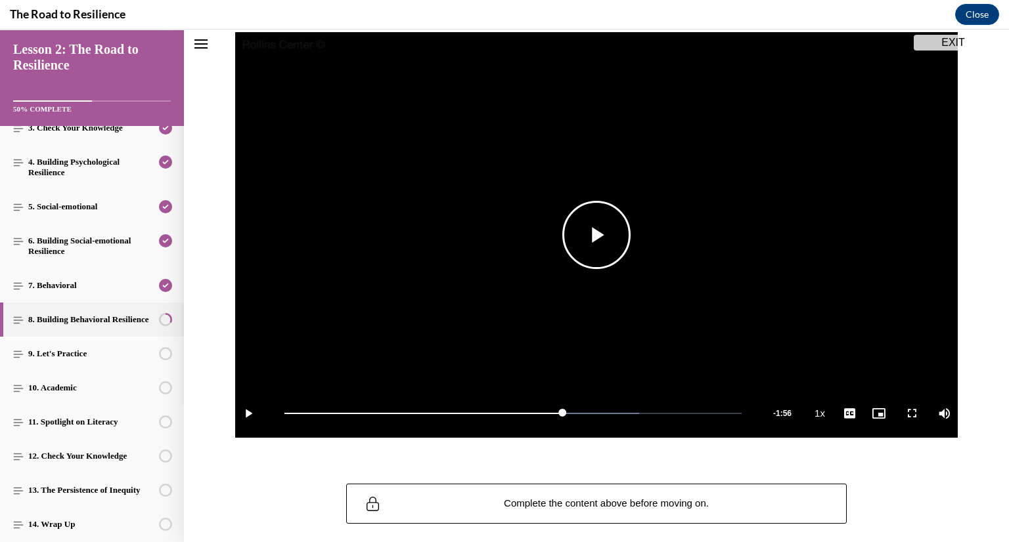
click at [596, 235] on span "Video player" at bounding box center [596, 235] width 0 height 0
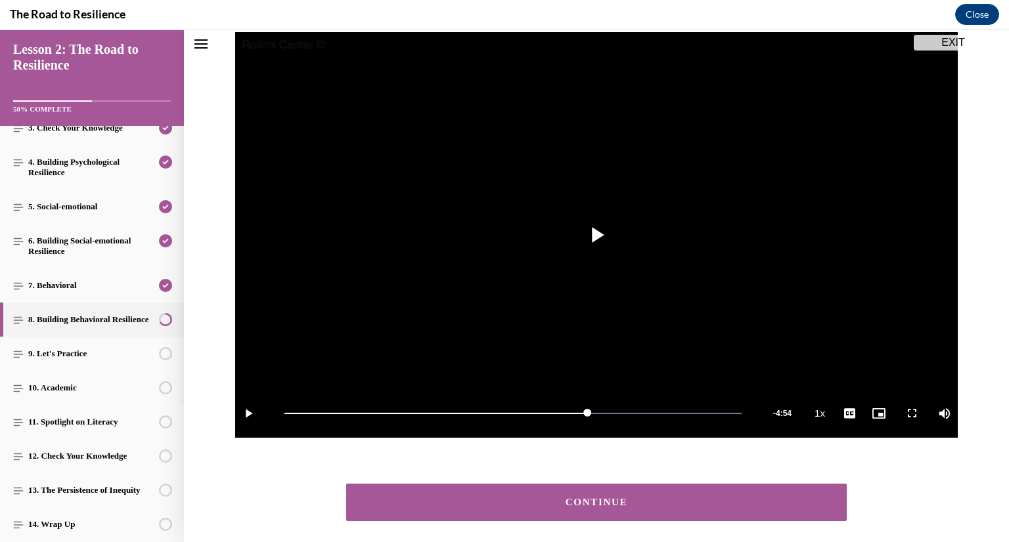
click at [579, 512] on button "CONTINUE" at bounding box center [596, 502] width 500 height 37
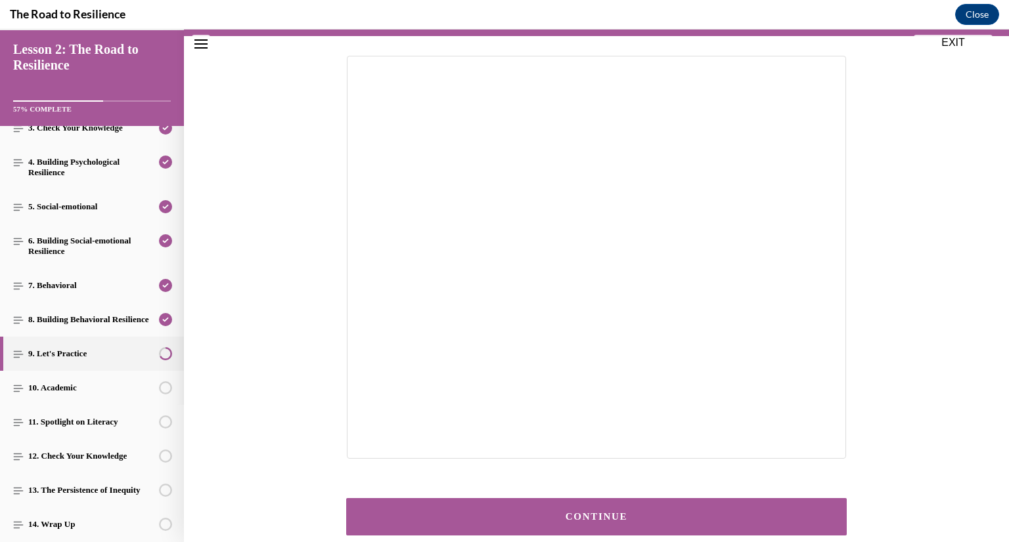
scroll to position [144, 0]
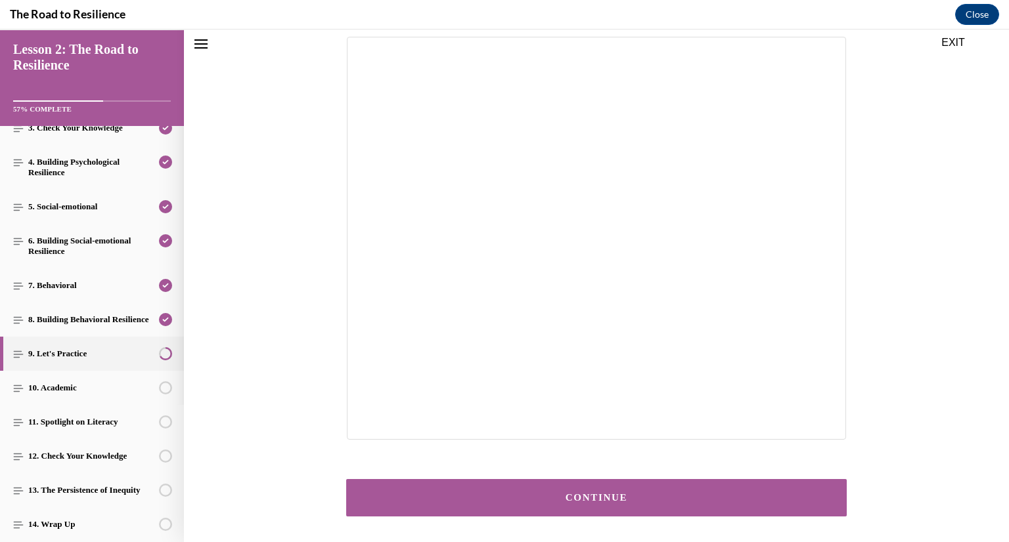
click at [621, 504] on button "CONTINUE" at bounding box center [596, 497] width 500 height 37
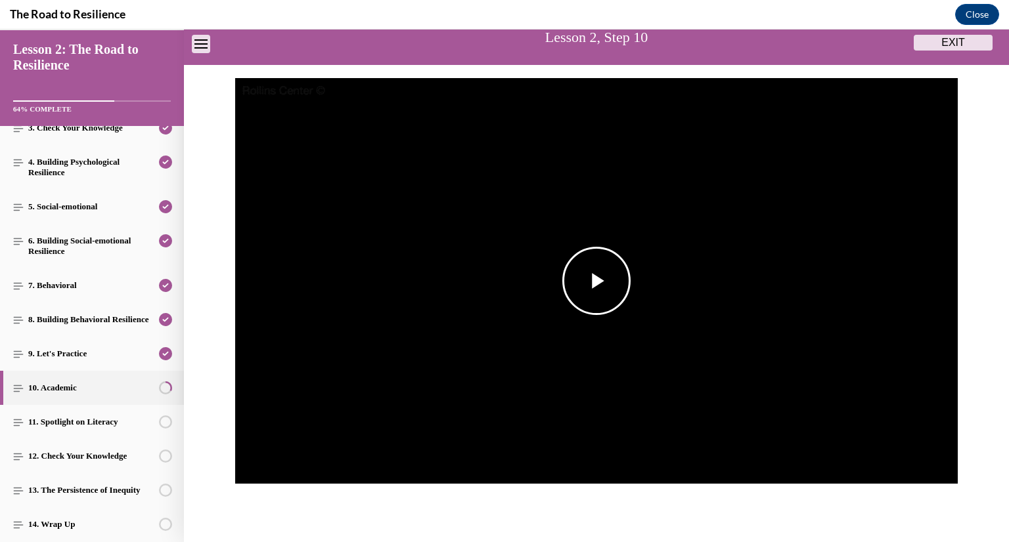
scroll to position [105, 0]
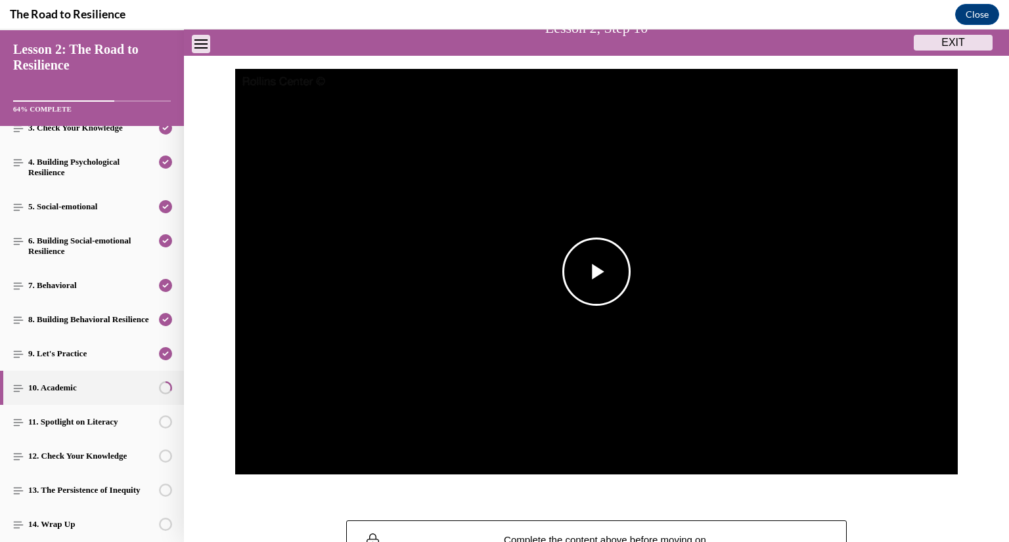
click at [596, 272] on span "Video player" at bounding box center [596, 272] width 0 height 0
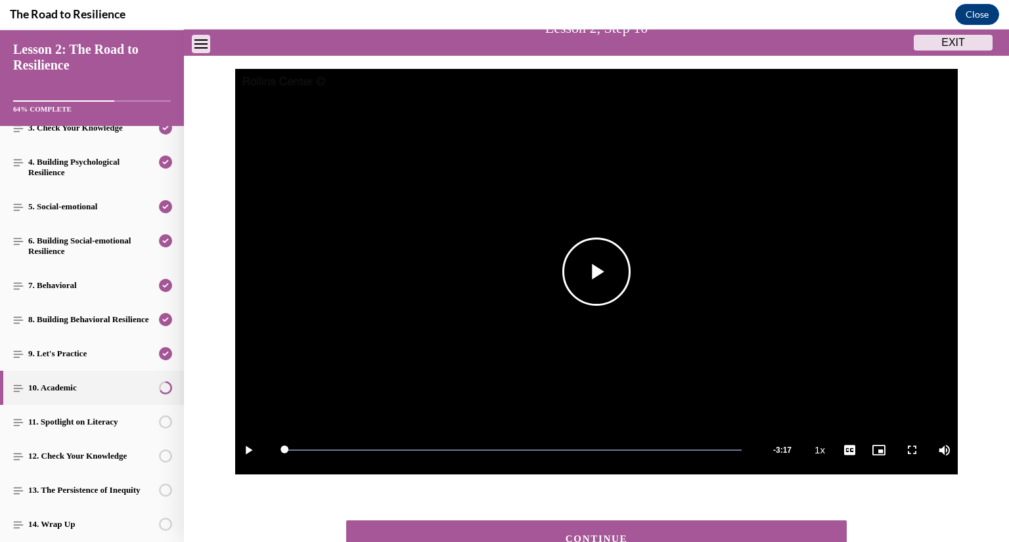
click at [596, 272] on span "Video player" at bounding box center [596, 272] width 0 height 0
click at [534, 530] on button "CONTINUE" at bounding box center [596, 539] width 500 height 37
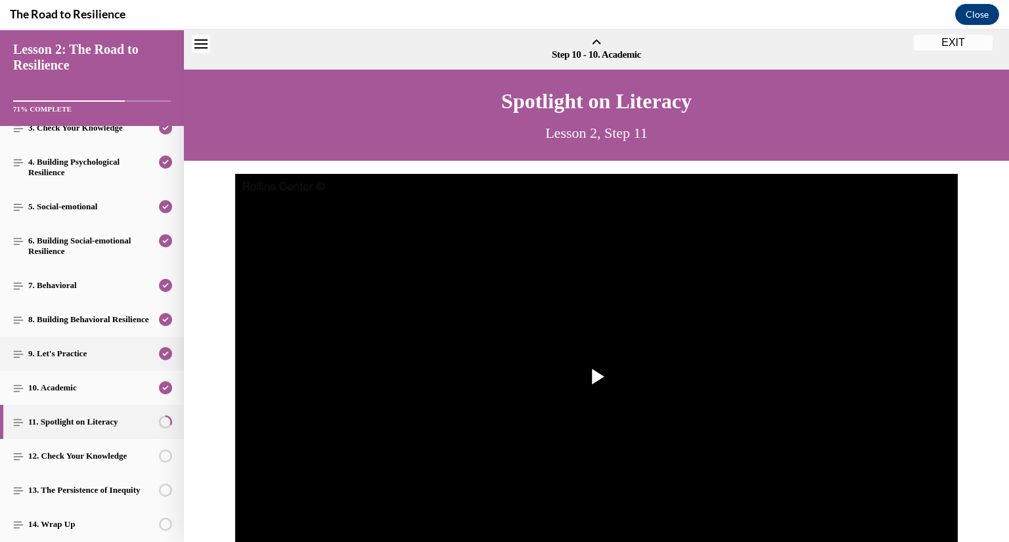
scroll to position [41, 0]
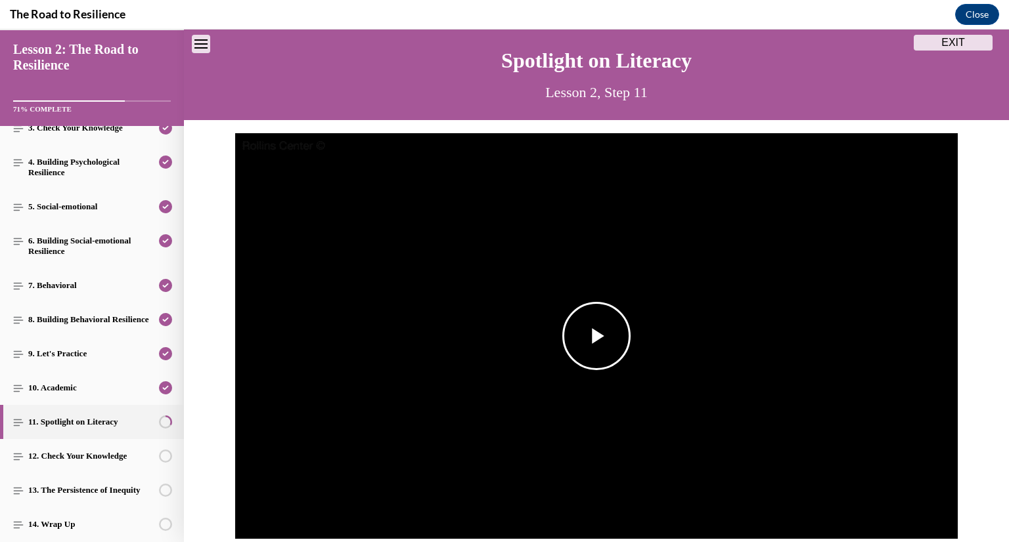
click at [596, 336] on span "Video player" at bounding box center [596, 336] width 0 height 0
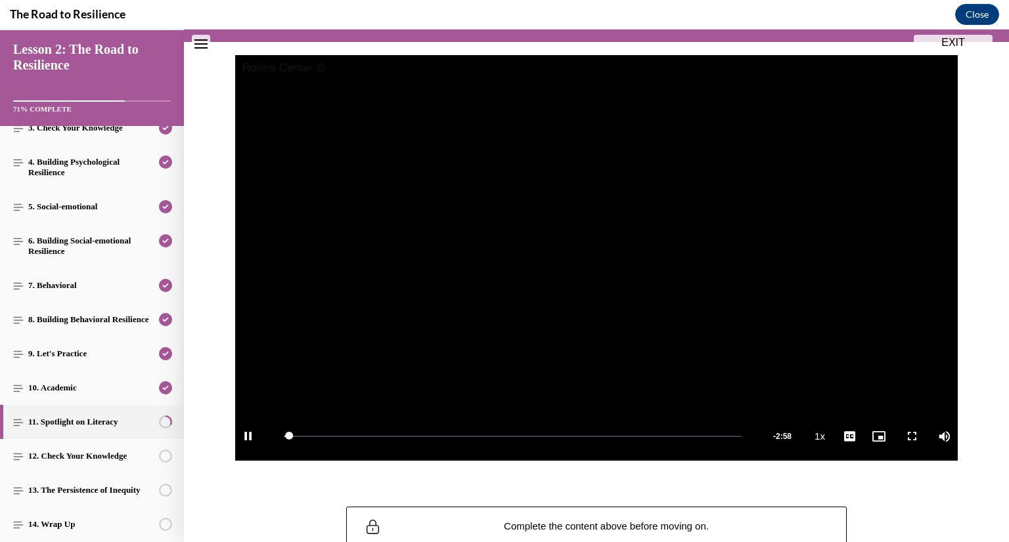
scroll to position [121, 0]
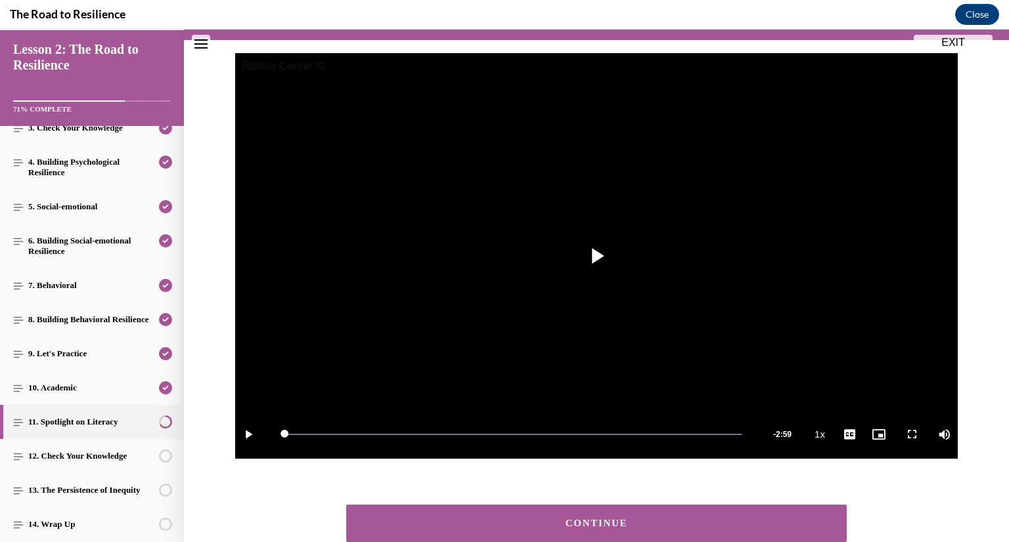
click at [462, 527] on div "CONTINUE" at bounding box center [596, 524] width 460 height 10
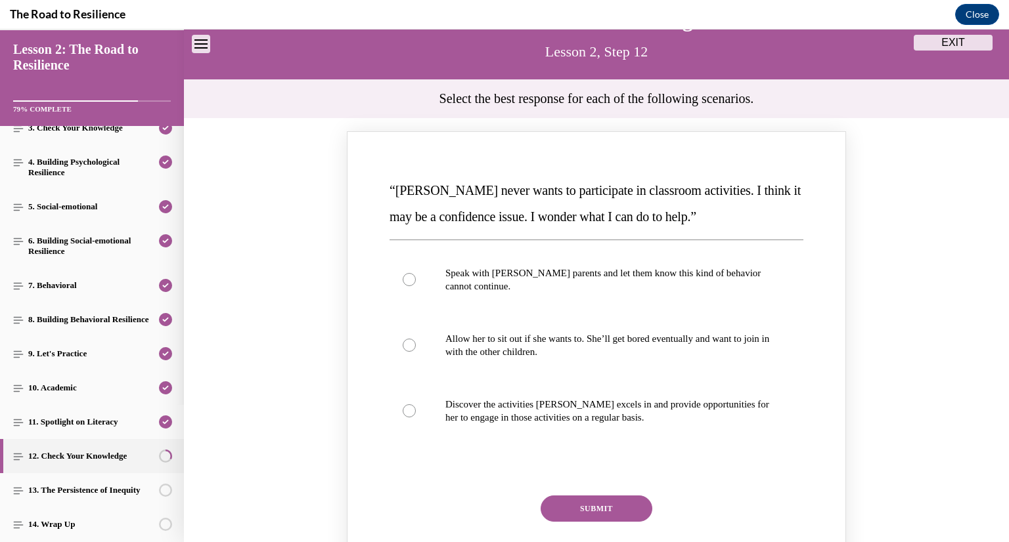
scroll to position [97, 0]
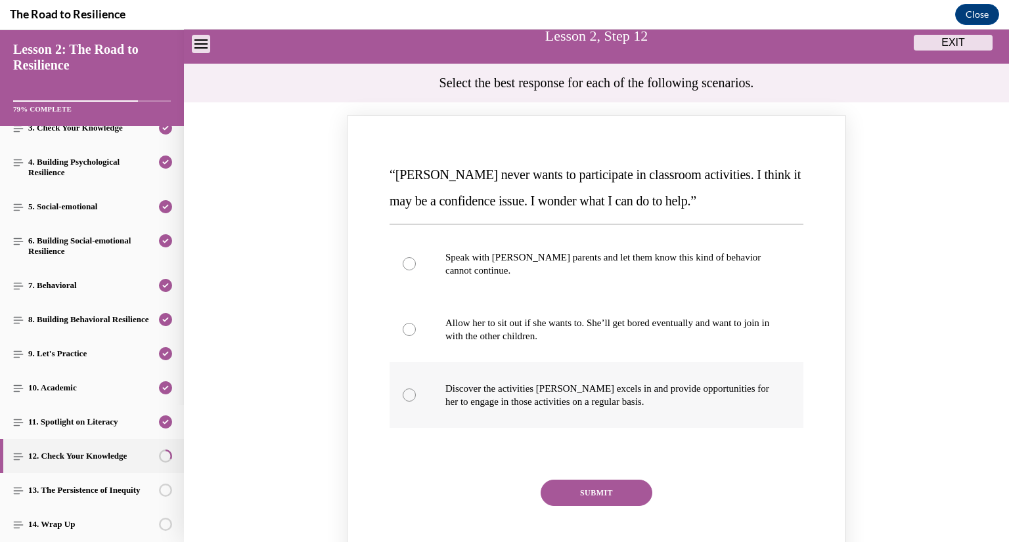
click at [410, 399] on div "Knowledge check: Multiple choice" at bounding box center [409, 395] width 13 height 13
click at [410, 399] on input "Discover the activities [PERSON_NAME] excels in and provide opportunities for h…" at bounding box center [409, 395] width 13 height 13
radio input "true"
click at [589, 497] on button "SUBMIT" at bounding box center [596, 493] width 112 height 26
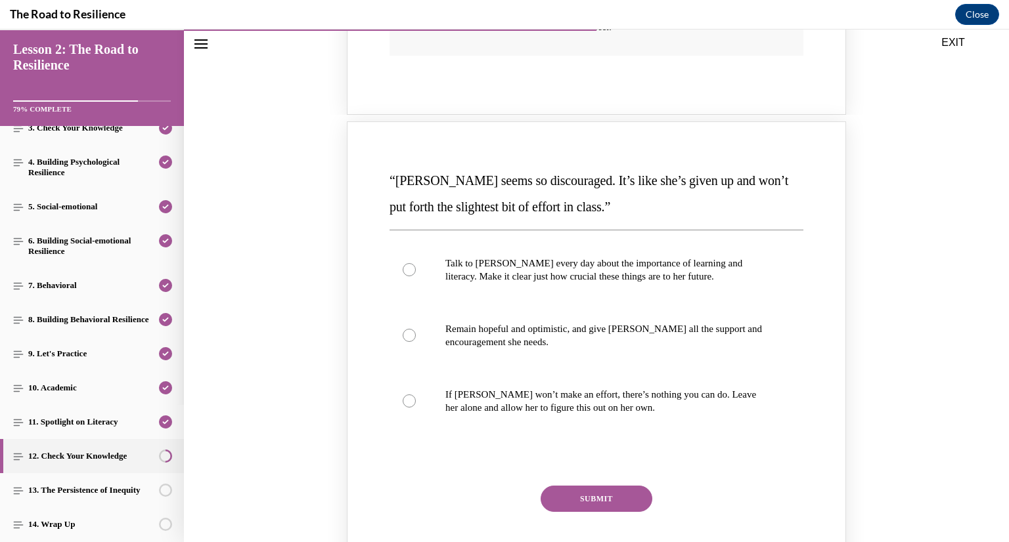
scroll to position [671, 0]
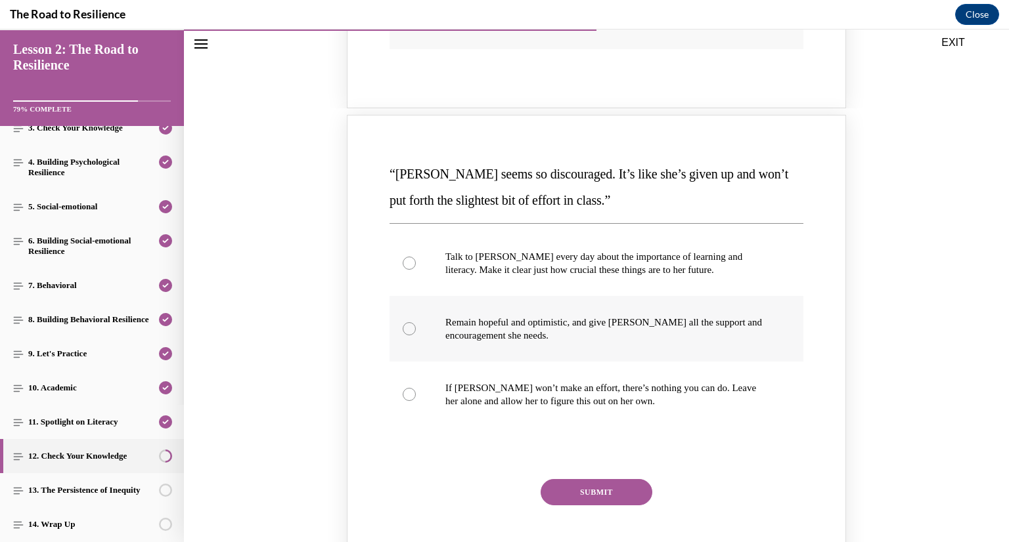
click at [409, 328] on div "Knowledge check: Multiple choice" at bounding box center [409, 328] width 13 height 13
click at [409, 328] on input "Remain hopeful and optimistic, and give [PERSON_NAME] all the support and encou…" at bounding box center [409, 328] width 13 height 13
radio input "true"
click at [588, 496] on button "SUBMIT" at bounding box center [596, 492] width 112 height 26
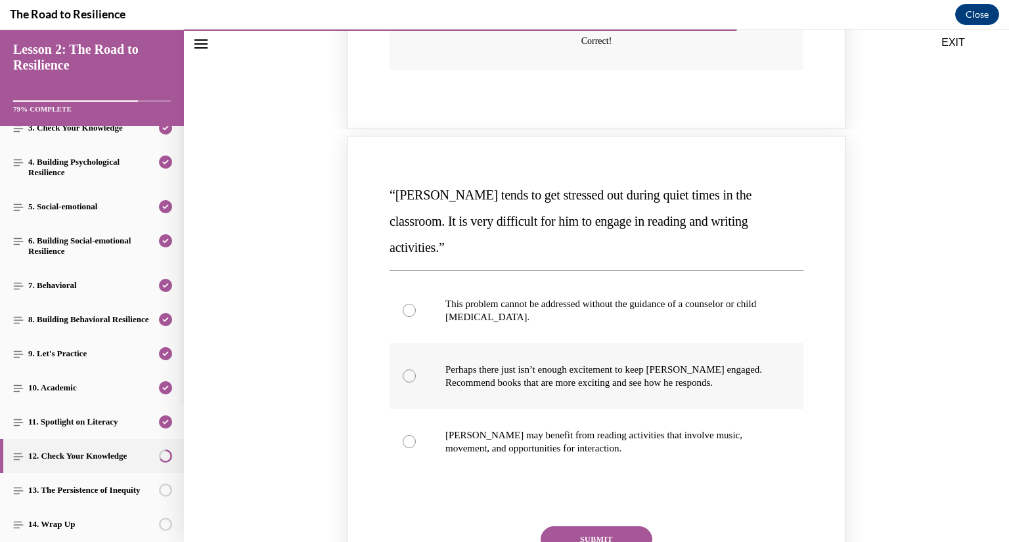
scroll to position [1233, 0]
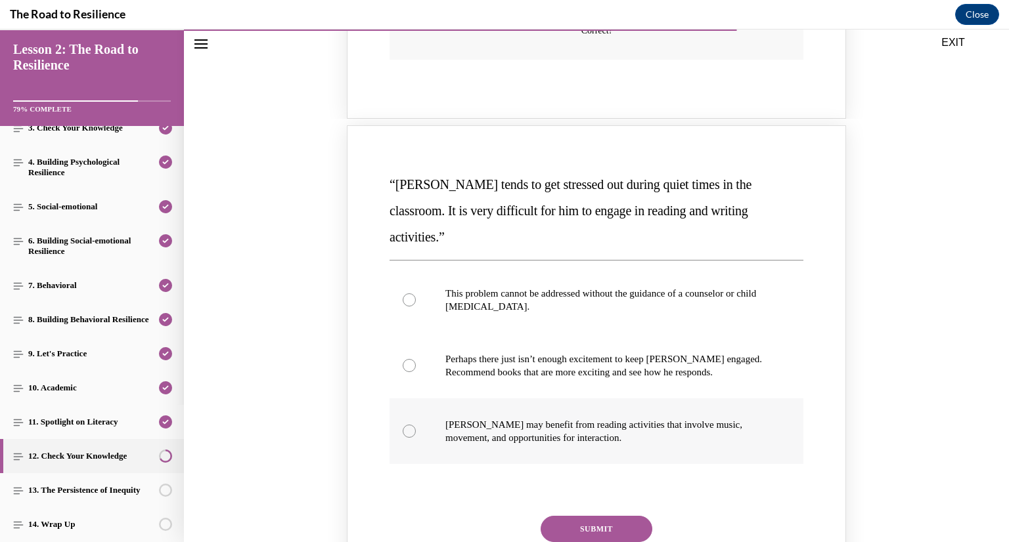
click at [405, 425] on div "Knowledge check: Multiple choice" at bounding box center [409, 431] width 13 height 13
click at [405, 425] on input "[PERSON_NAME] may benefit from reading activities that involve music, movement,…" at bounding box center [409, 431] width 13 height 13
radio input "true"
click at [554, 516] on button "SUBMIT" at bounding box center [596, 529] width 112 height 26
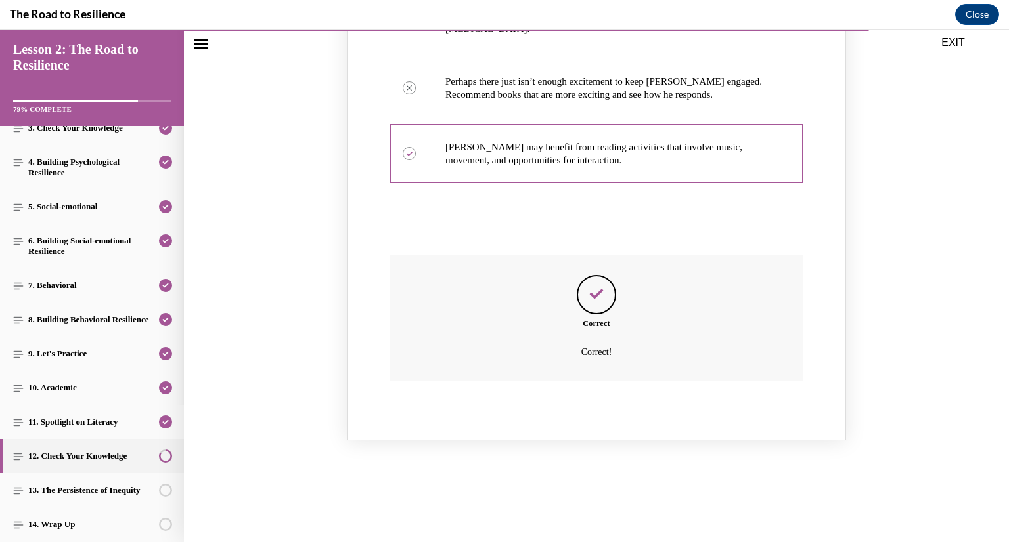
scroll to position [1534, 0]
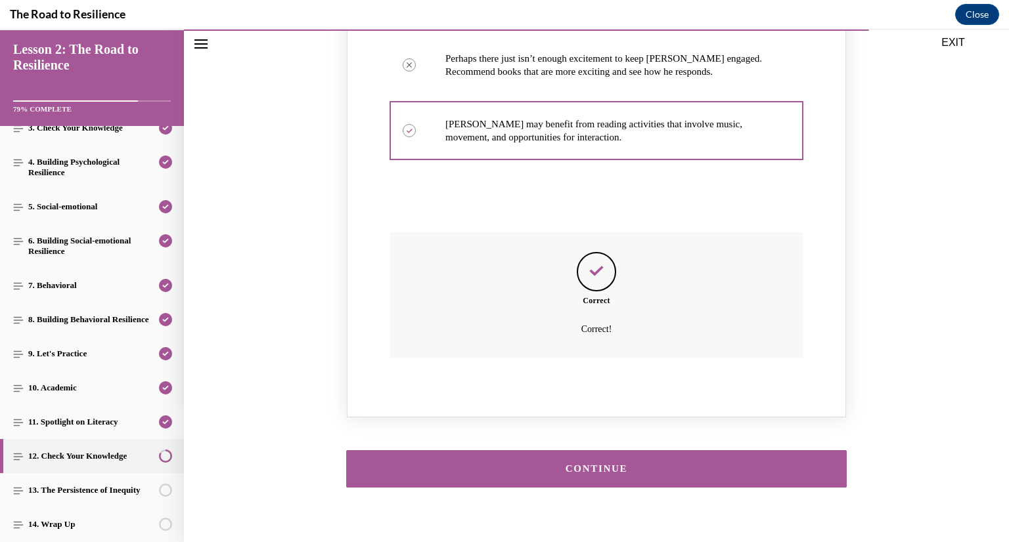
click at [468, 464] on div "CONTINUE" at bounding box center [596, 469] width 460 height 10
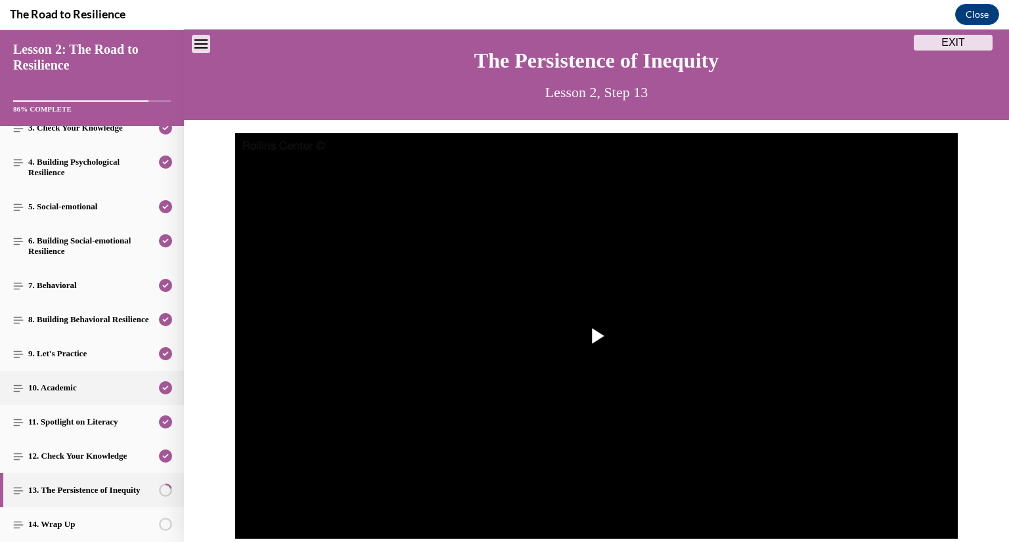
scroll to position [171, 0]
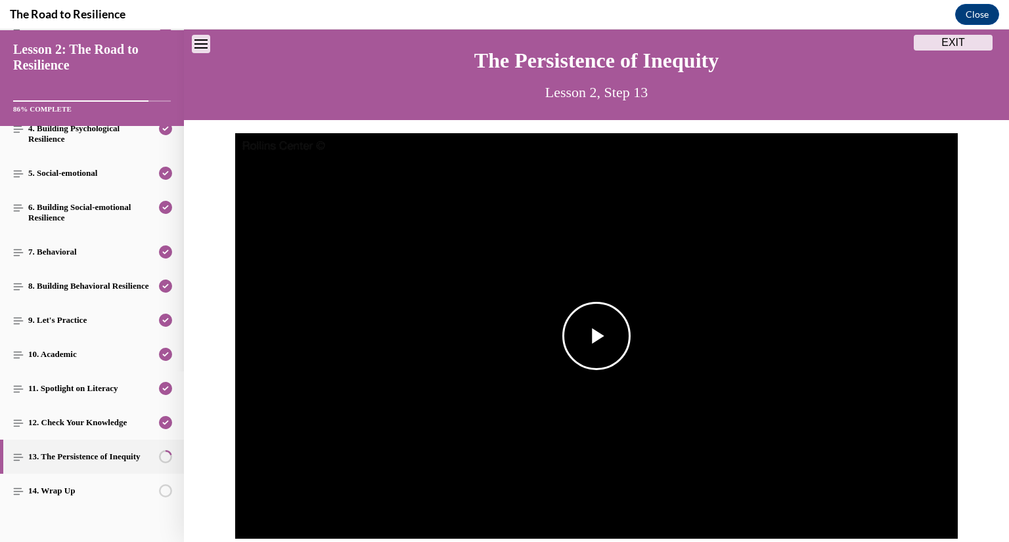
click at [596, 336] on span "Video player" at bounding box center [596, 336] width 0 height 0
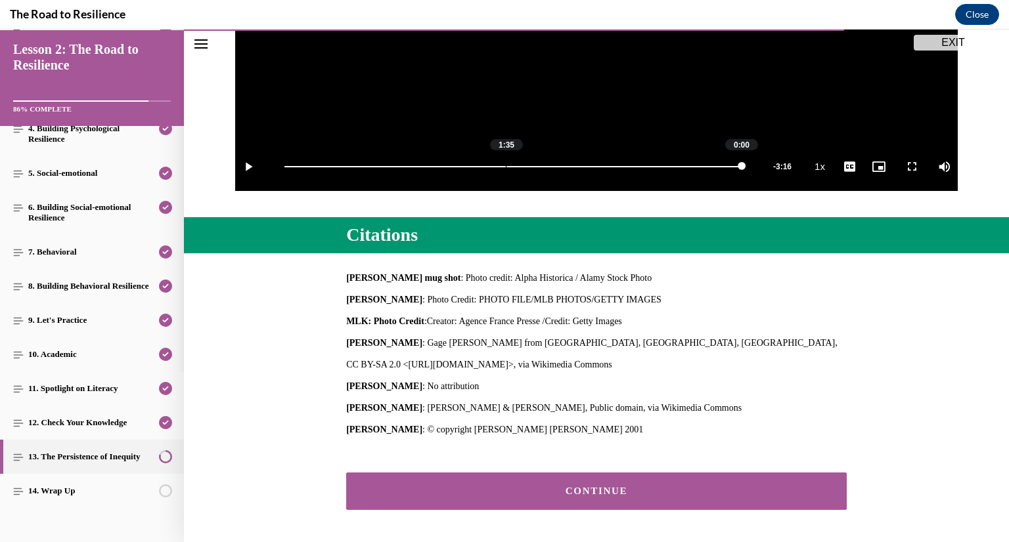
scroll to position [439, 0]
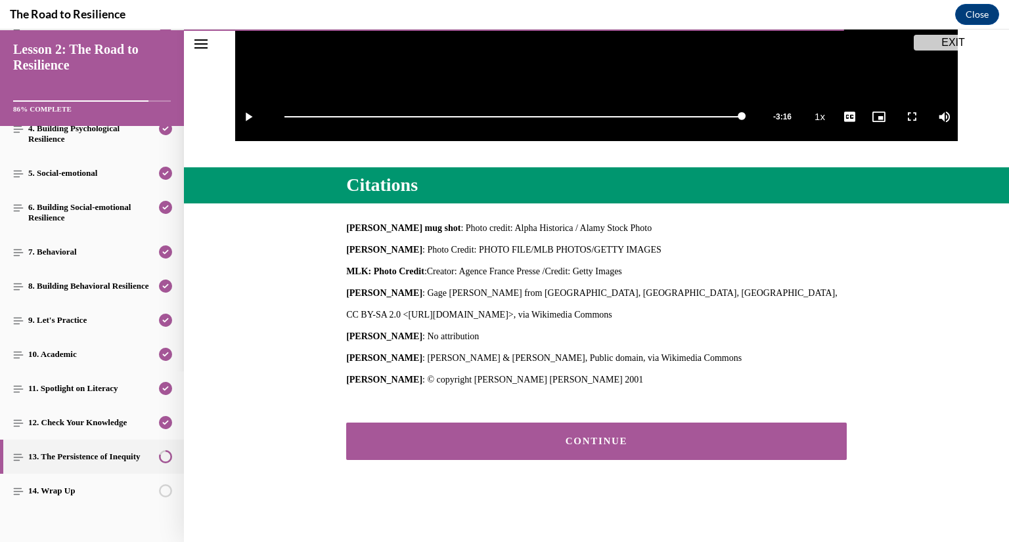
click at [539, 452] on button "CONTINUE" at bounding box center [596, 441] width 500 height 37
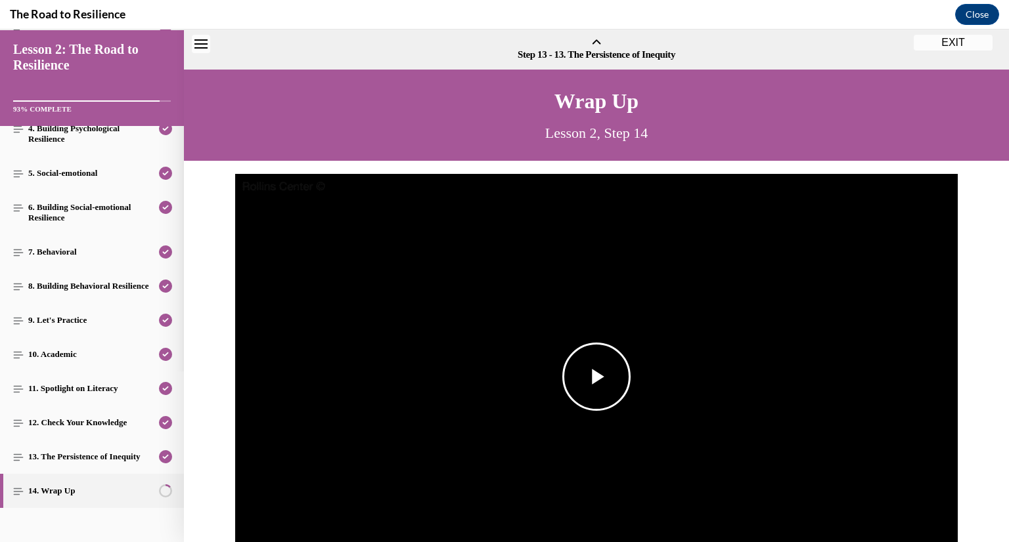
scroll to position [41, 0]
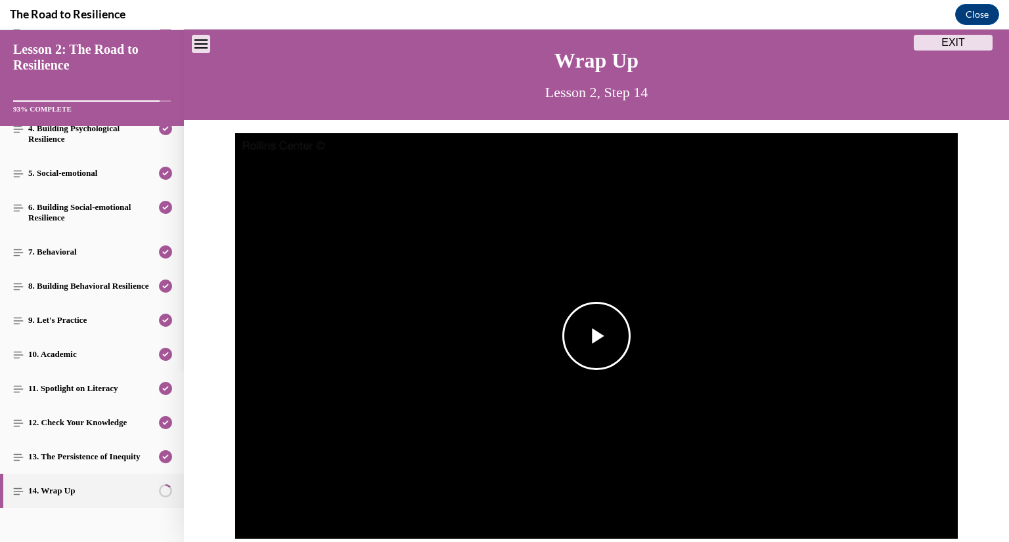
click at [596, 336] on span "Video player" at bounding box center [596, 336] width 0 height 0
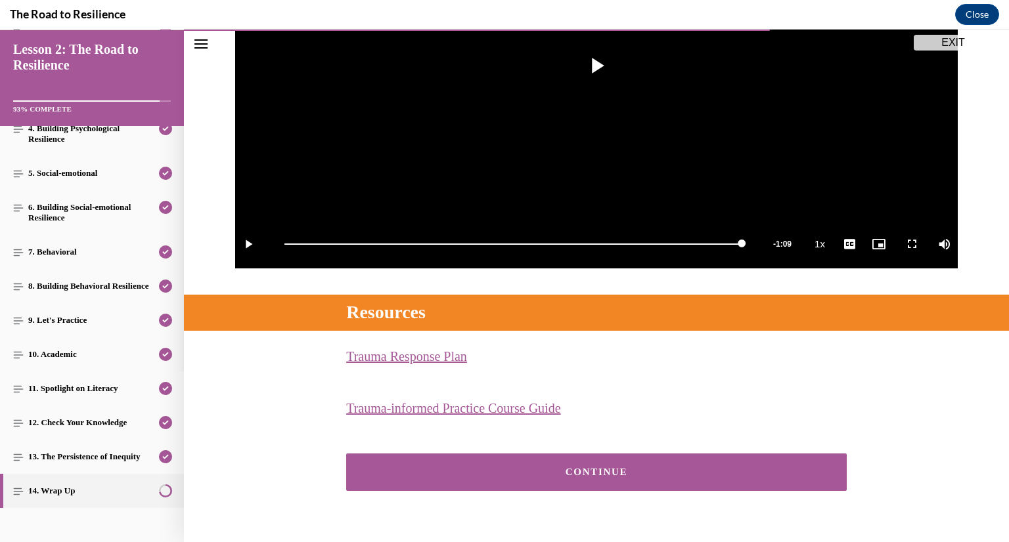
scroll to position [313, 0]
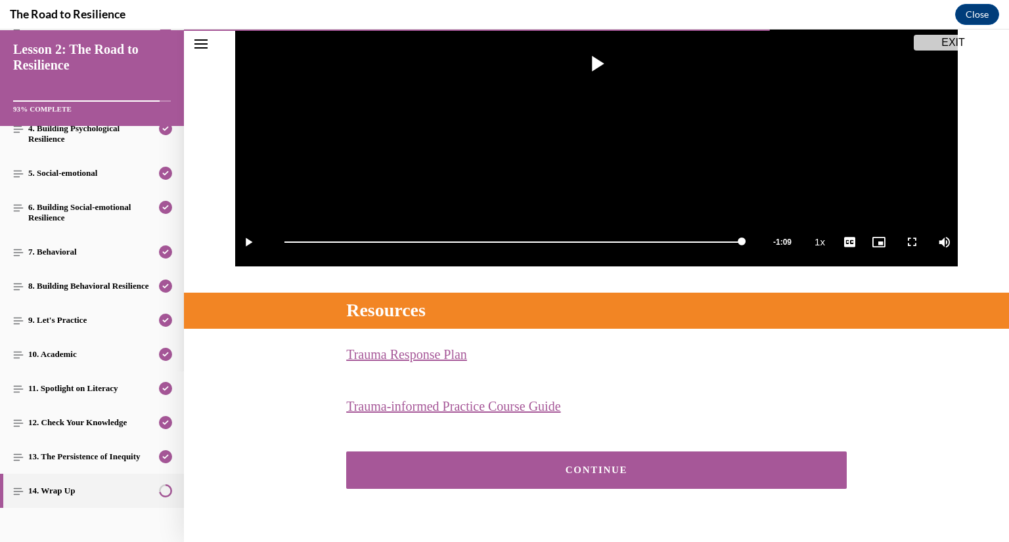
click at [439, 466] on div "CONTINUE" at bounding box center [596, 471] width 460 height 10
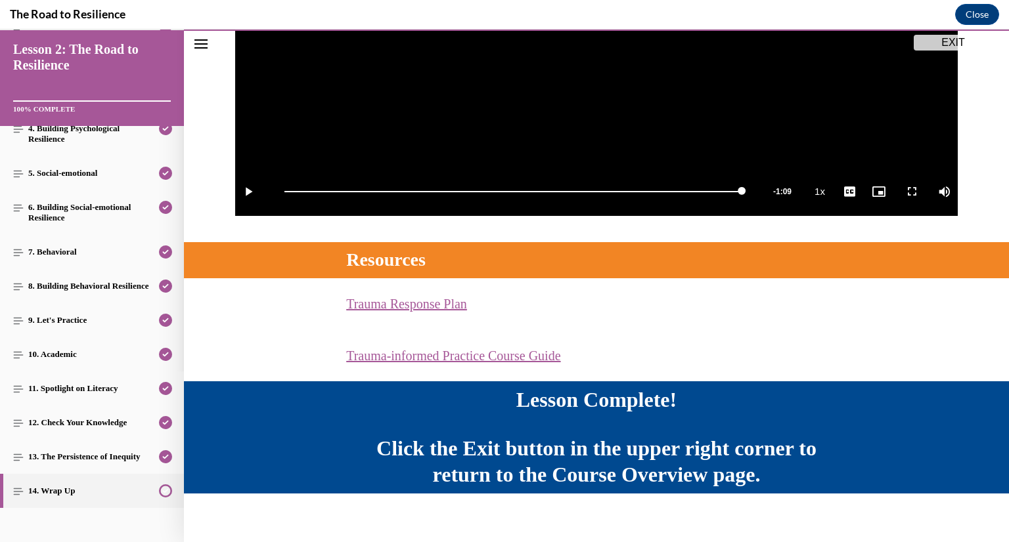
scroll to position [377, 0]
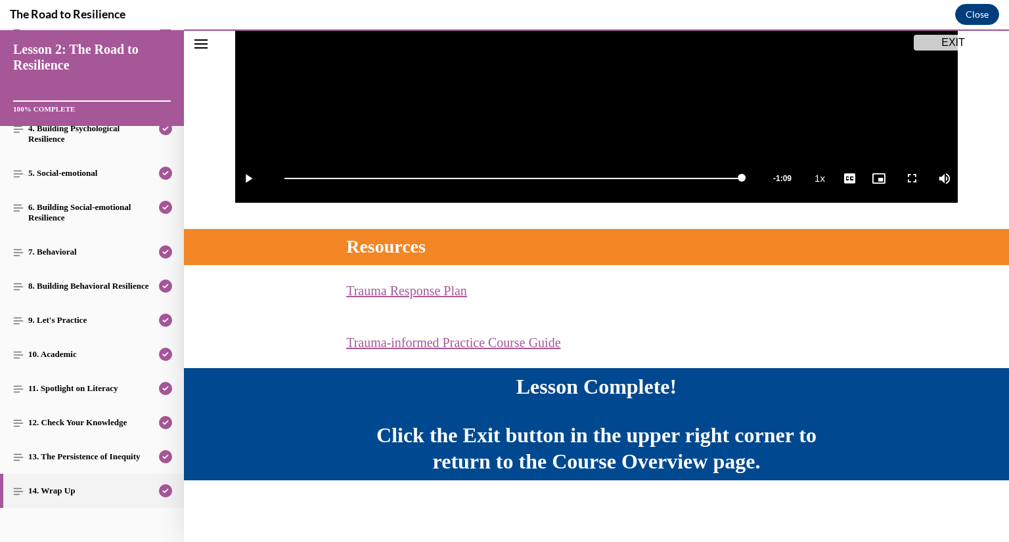
click at [955, 45] on button "EXIT" at bounding box center [953, 43] width 79 height 16
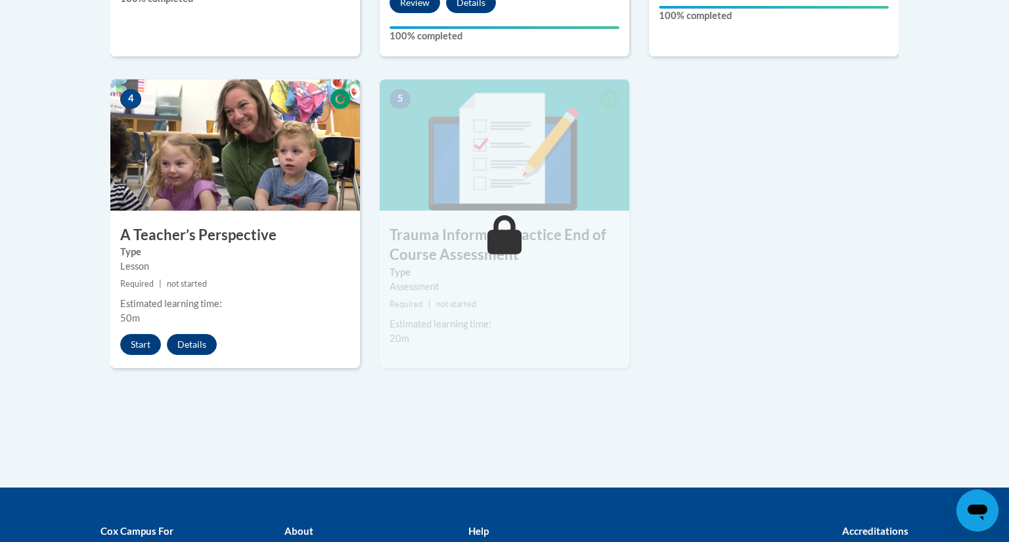
scroll to position [720, 0]
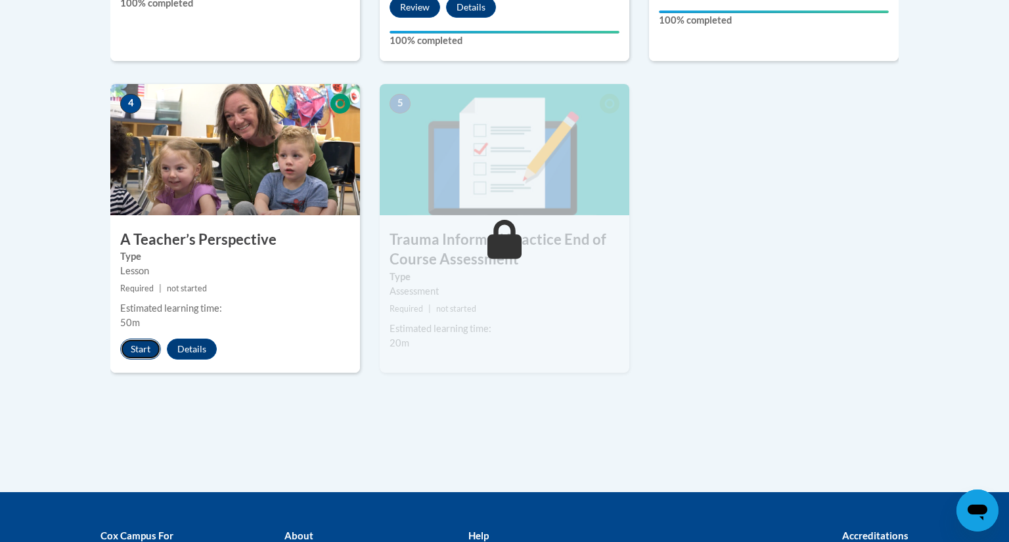
click at [135, 343] on button "Start" at bounding box center [140, 349] width 41 height 21
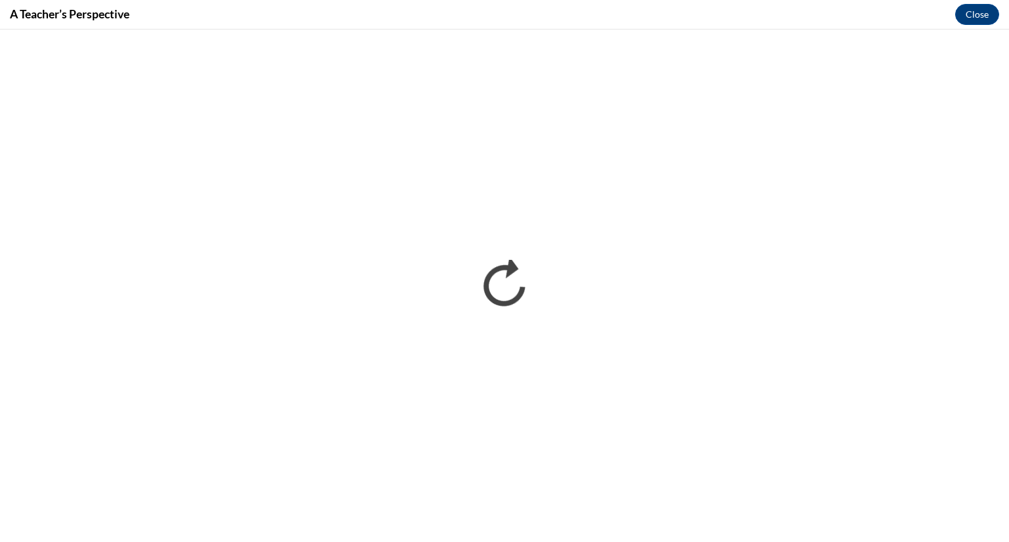
scroll to position [0, 0]
